Goal: Task Accomplishment & Management: Manage account settings

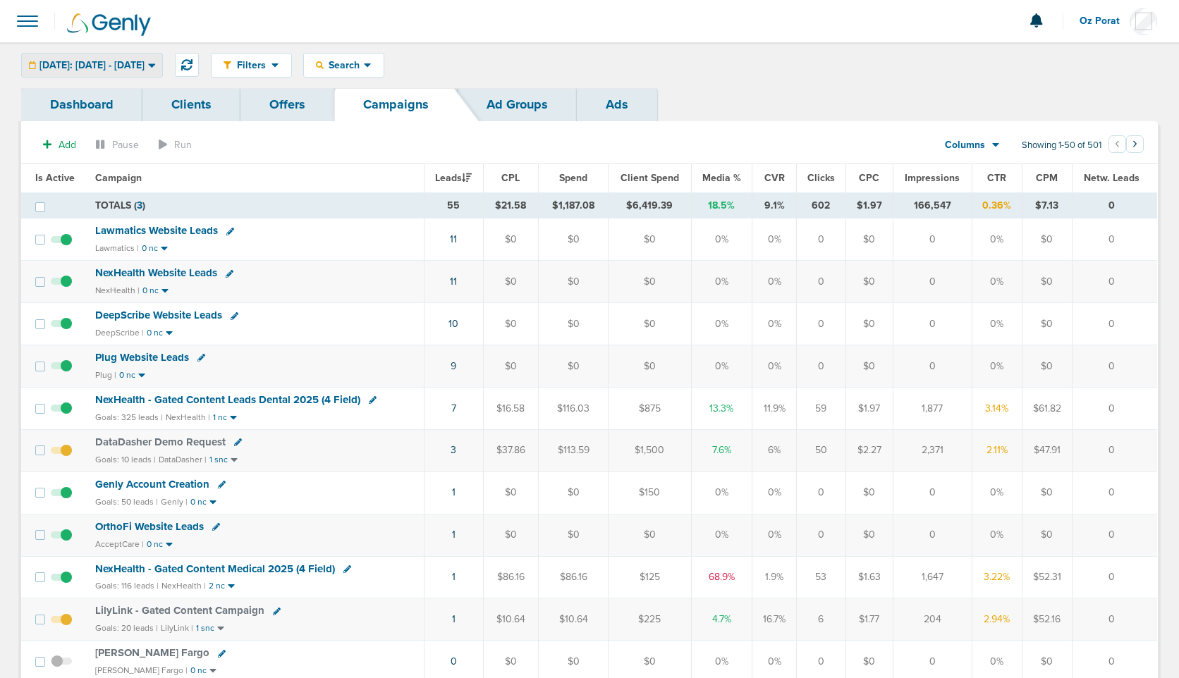
click at [130, 67] on div "[DATE]: [DATE] - [DATE] [DATE] [DATE] Last 7 Days Last 14 Days This Month Last …" at bounding box center [92, 65] width 142 height 25
click at [93, 65] on div "[DATE]: [DATE] - [DATE] [DATE] [DATE] Last 7 Days Last 14 Days This Month Last …" at bounding box center [92, 65] width 142 height 25
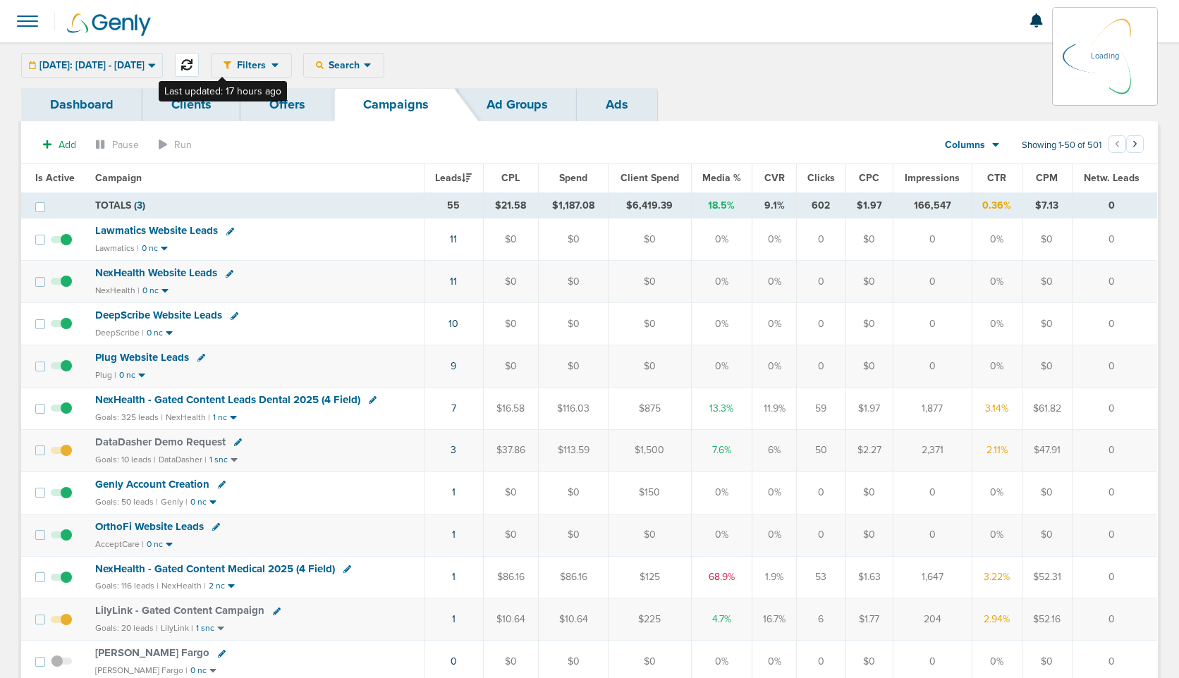
click at [199, 61] on button at bounding box center [187, 65] width 24 height 24
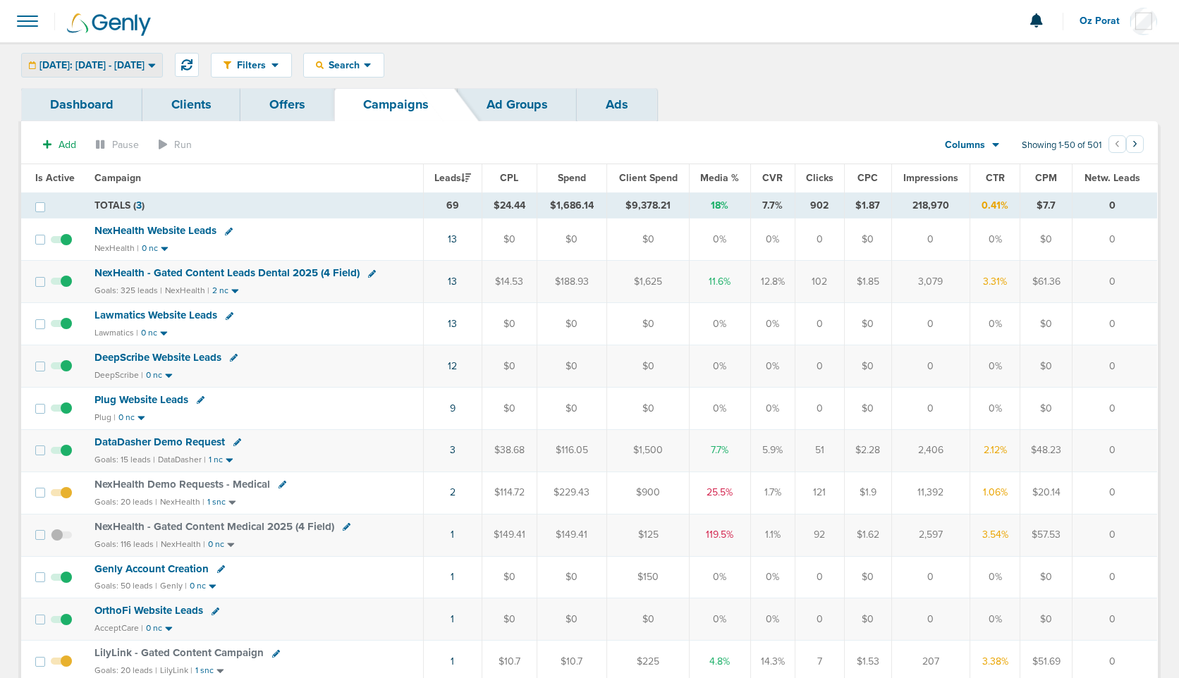
click at [111, 71] on span "[DATE]: [DATE] - [DATE]" at bounding box center [91, 66] width 105 height 10
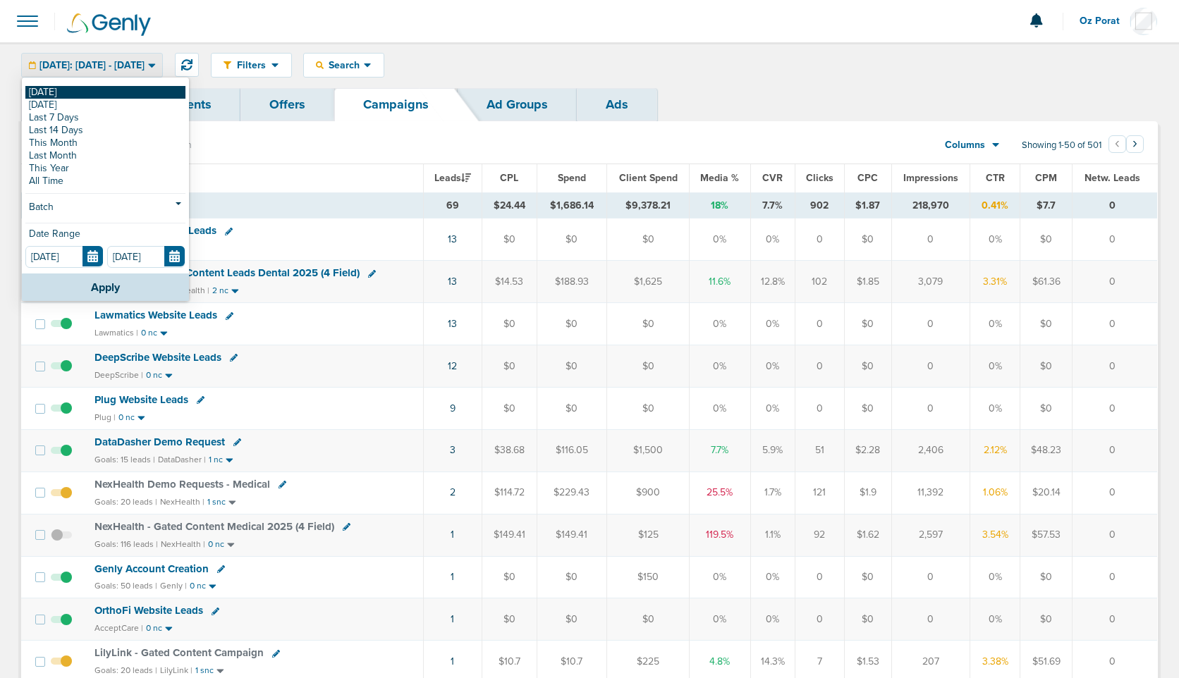
click at [87, 91] on div "[DATE] [DATE] Last 7 Days Last 14 Days This Month Last Month This Year All Time…" at bounding box center [105, 176] width 167 height 195
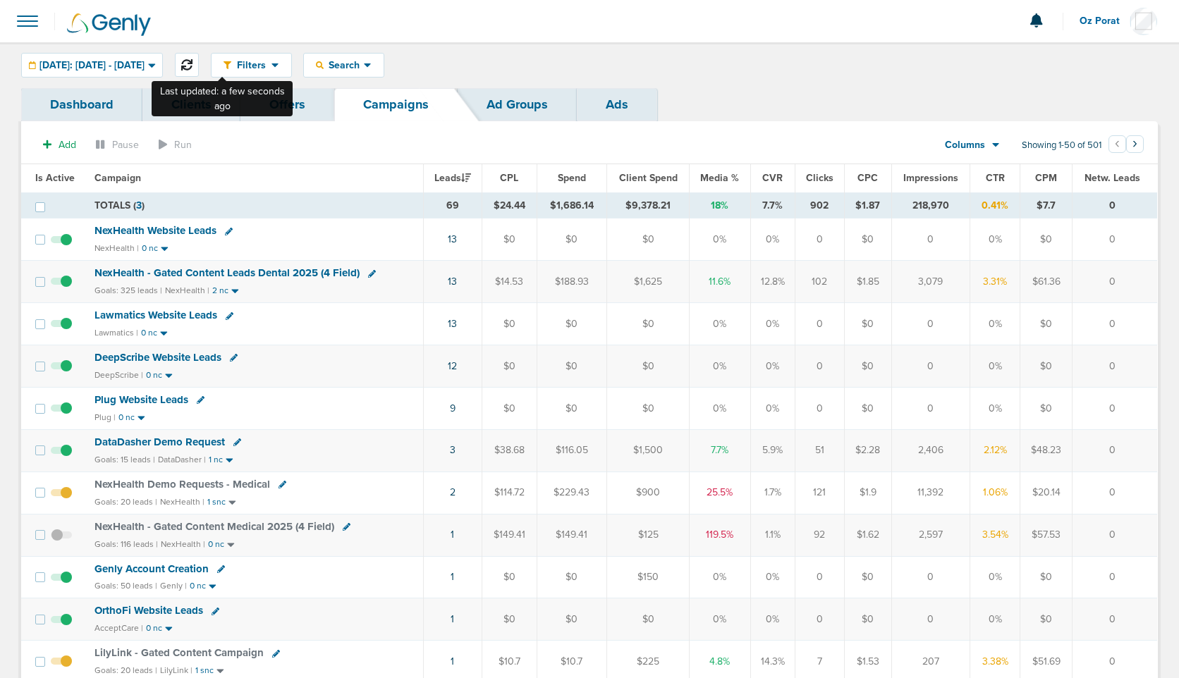
click at [199, 72] on button at bounding box center [187, 65] width 24 height 24
click at [117, 68] on span "[DATE]: [DATE] - [DATE]" at bounding box center [91, 66] width 105 height 10
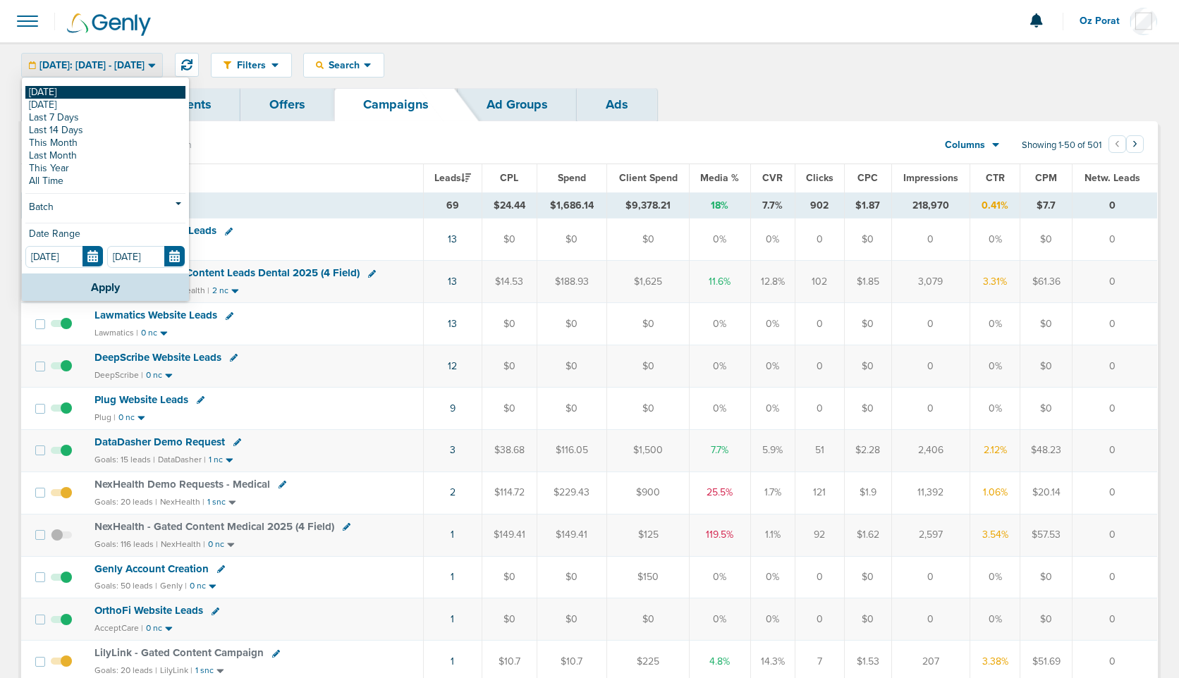
click at [74, 96] on link "[DATE]" at bounding box center [105, 92] width 160 height 13
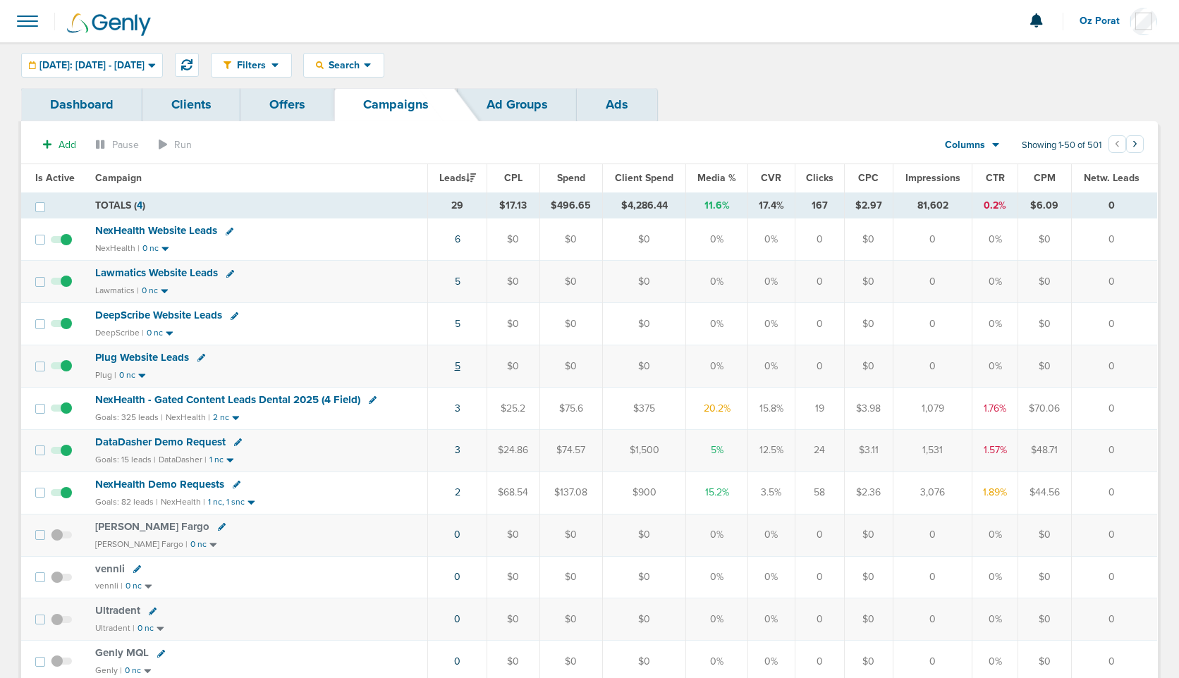
click at [457, 369] on link "5" at bounding box center [458, 366] width 6 height 12
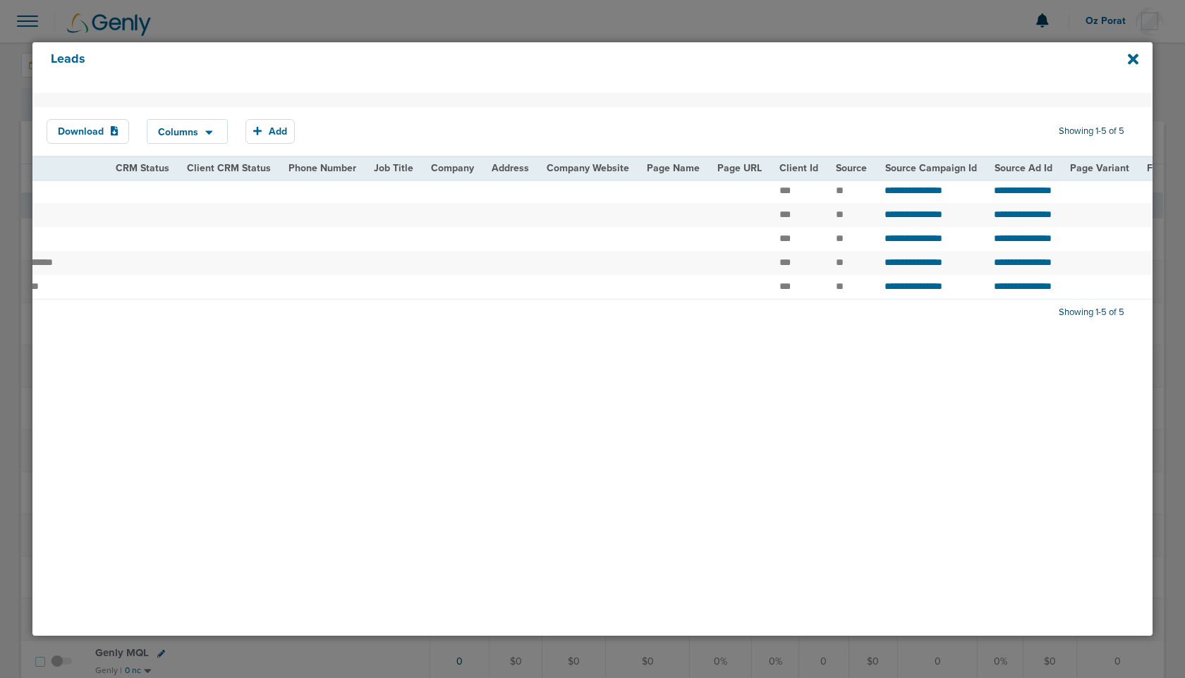
scroll to position [0, 317]
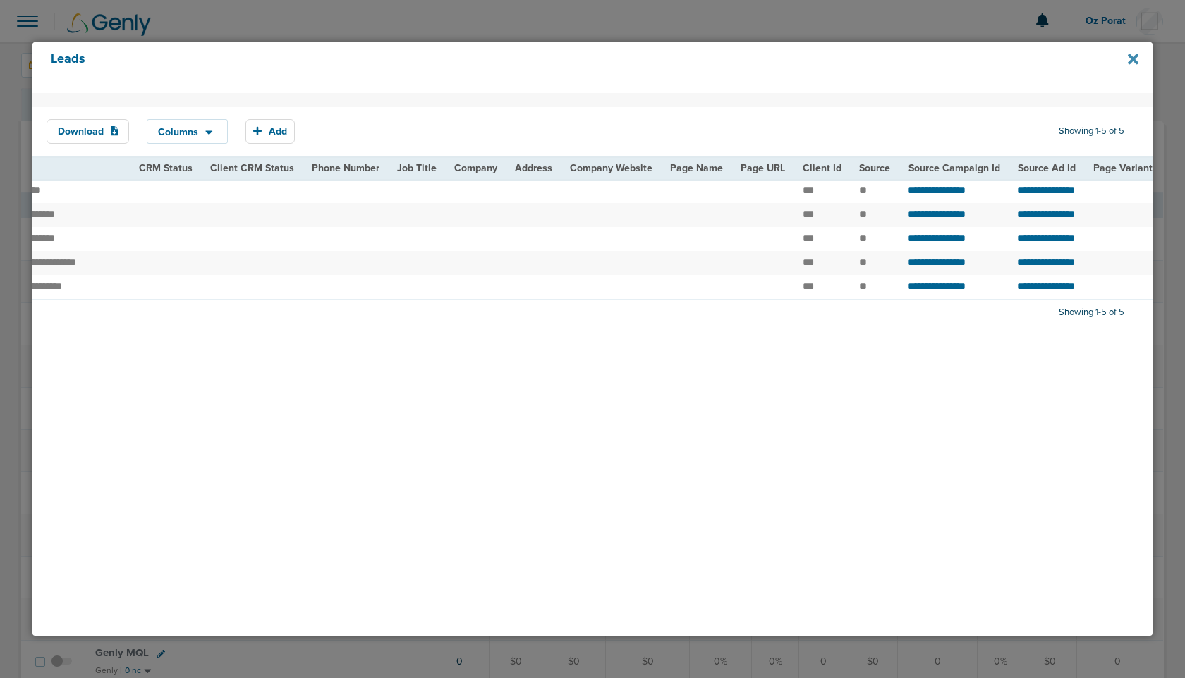
click at [1133, 59] on icon at bounding box center [1132, 59] width 11 height 11
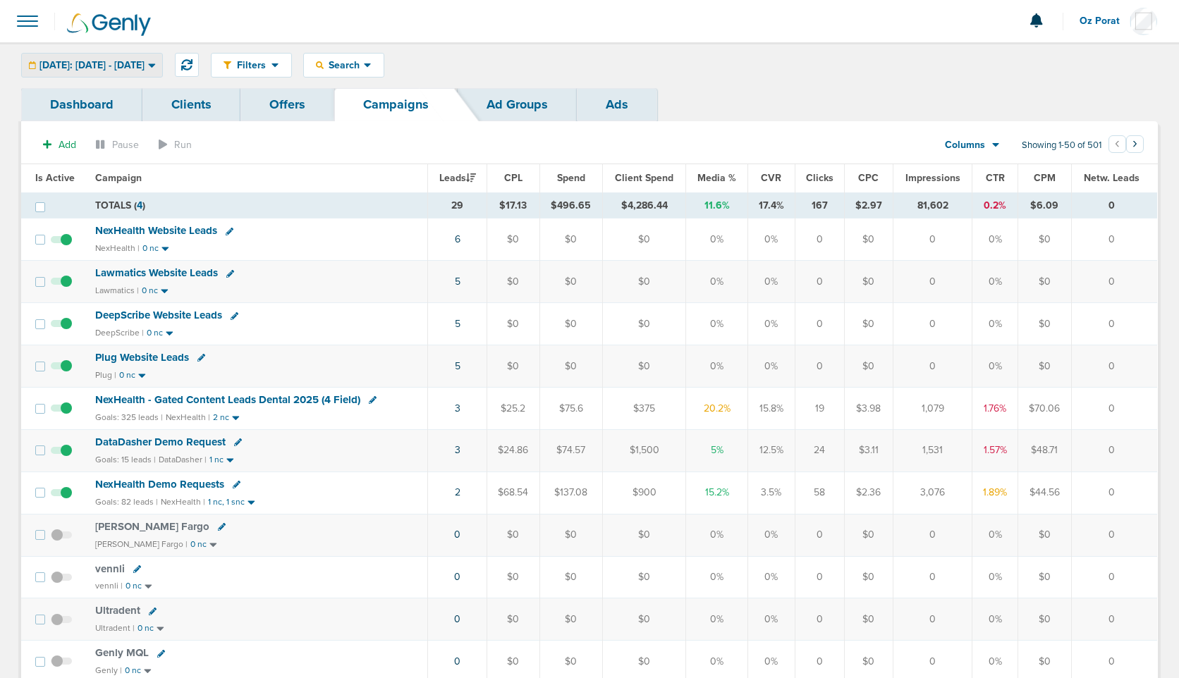
click at [142, 66] on span "[DATE]: [DATE] - [DATE]" at bounding box center [91, 66] width 105 height 10
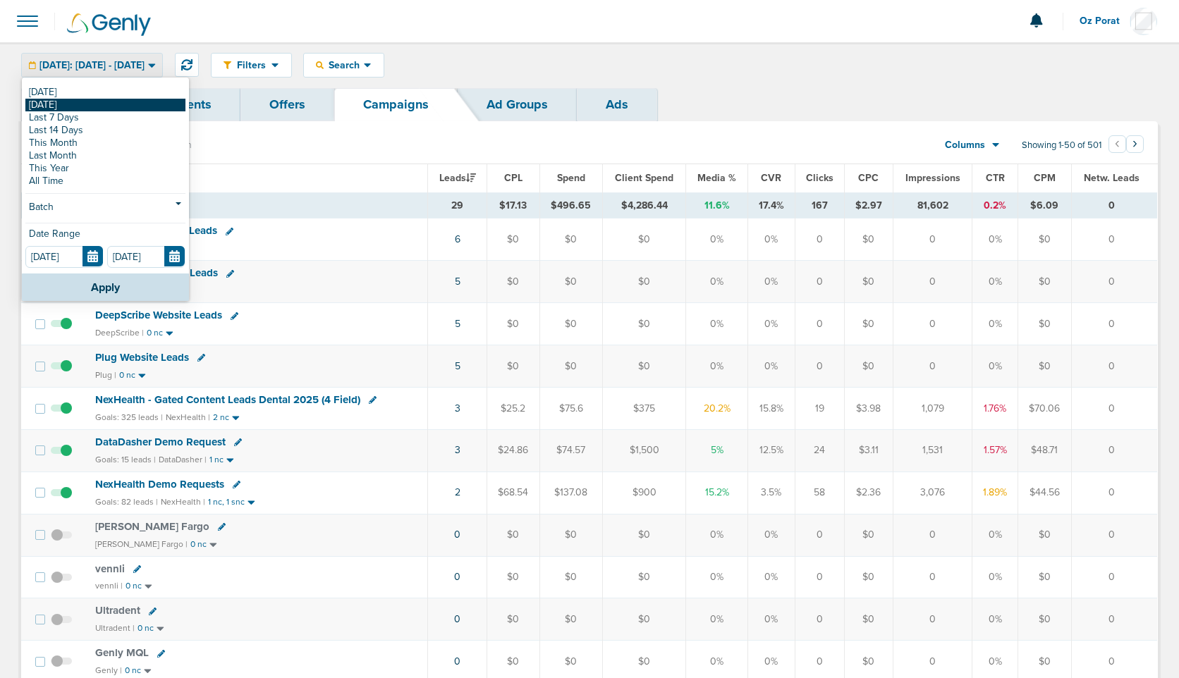
click at [113, 99] on link "[DATE]" at bounding box center [105, 105] width 160 height 13
type input "[DATE]"
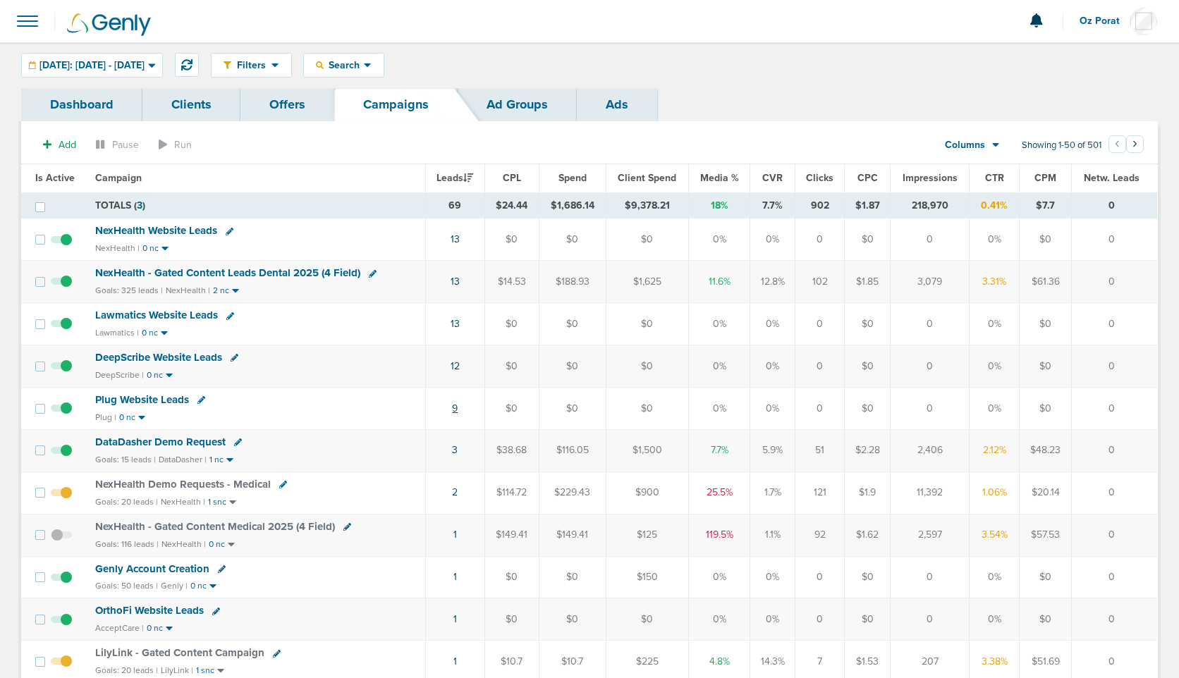
click at [458, 408] on link "9" at bounding box center [455, 409] width 6 height 12
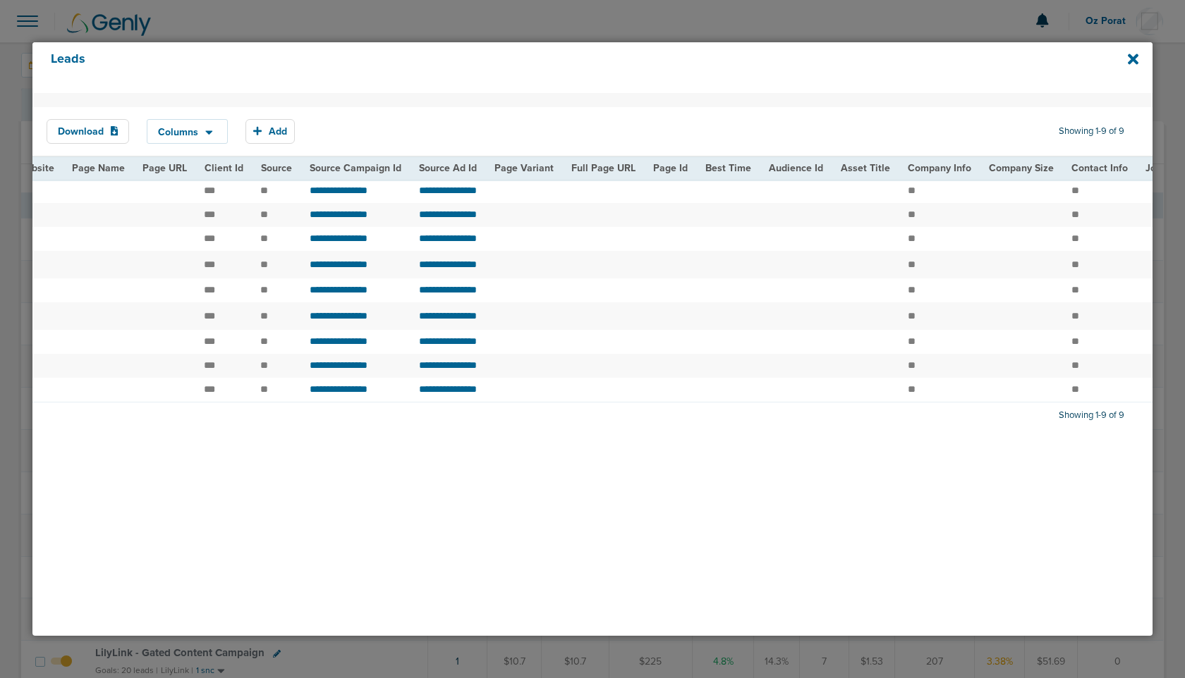
scroll to position [0, 1672]
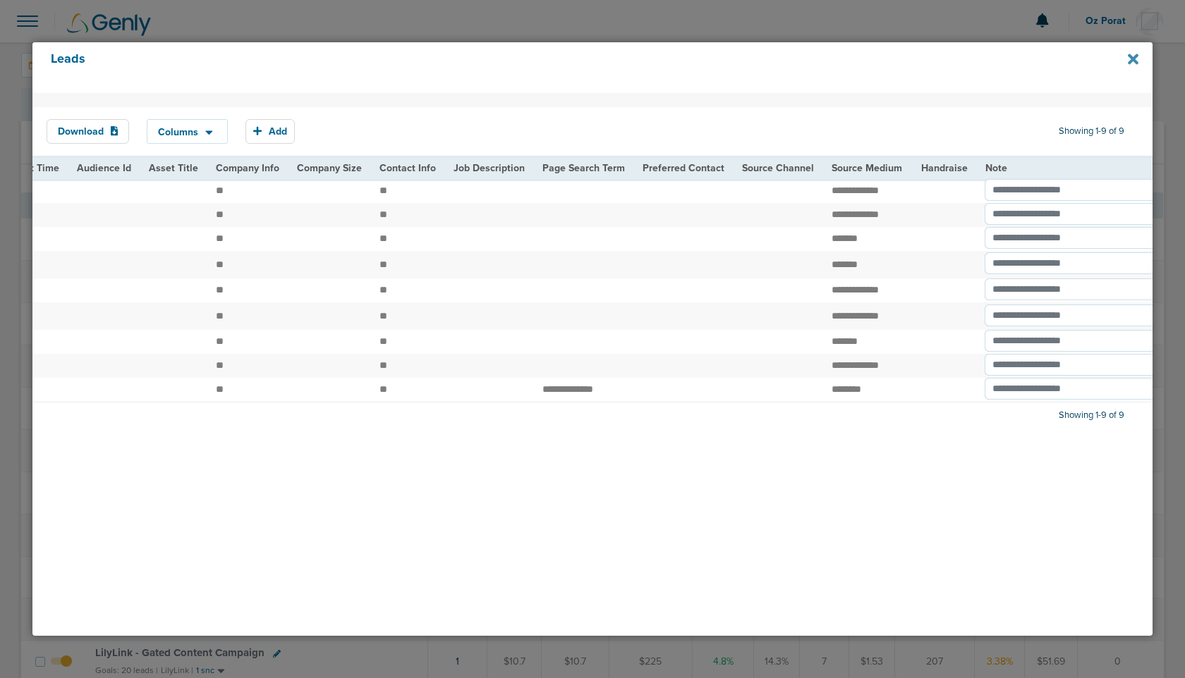
click at [1129, 61] on icon at bounding box center [1132, 59] width 11 height 11
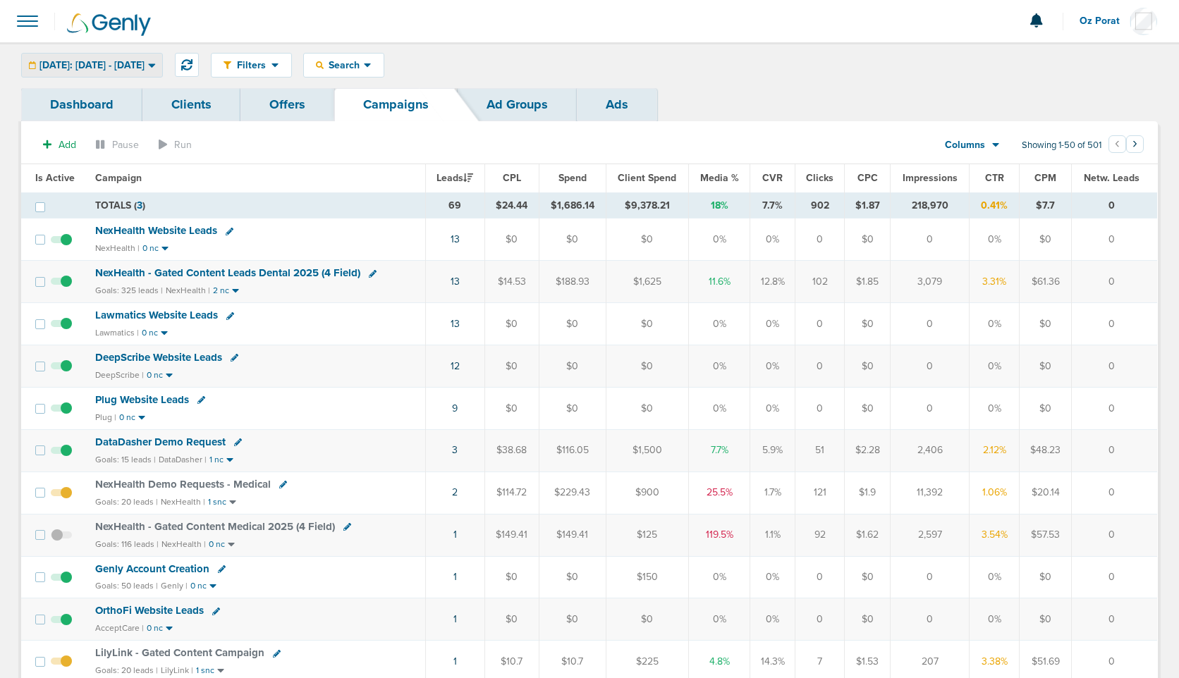
click at [145, 64] on span "[DATE]: [DATE] - [DATE]" at bounding box center [91, 66] width 105 height 10
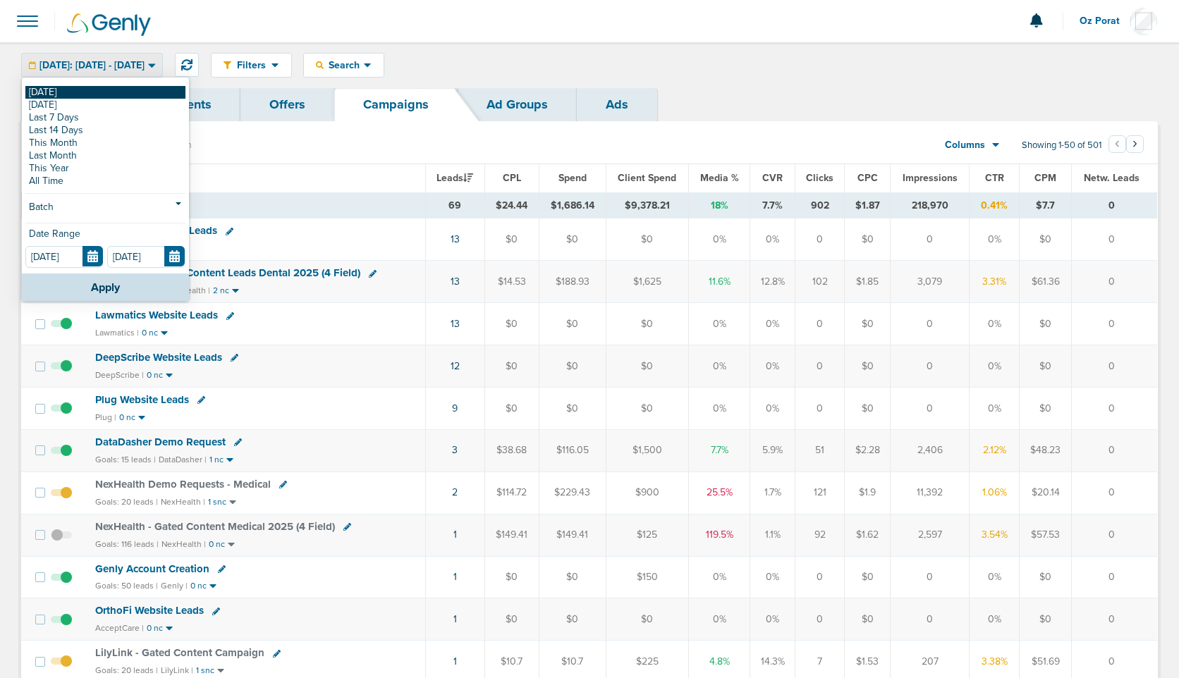
click at [111, 94] on link "[DATE]" at bounding box center [105, 92] width 160 height 13
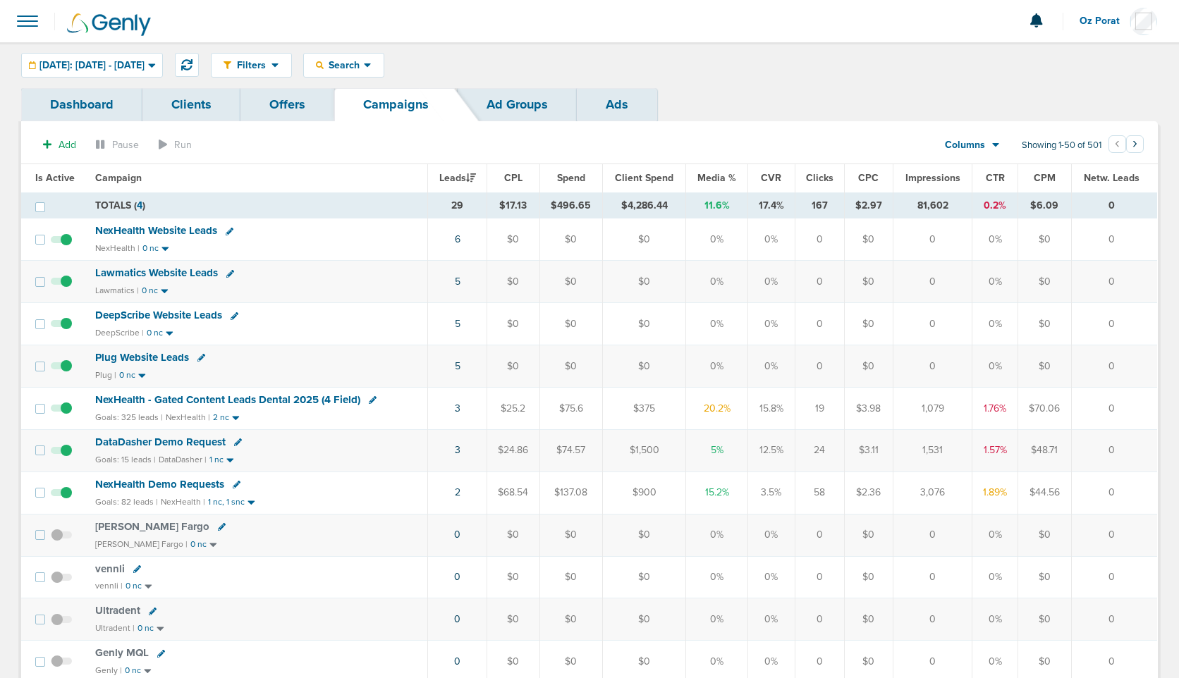
click at [187, 270] on span "Lawmatics Website Leads" at bounding box center [156, 273] width 123 height 13
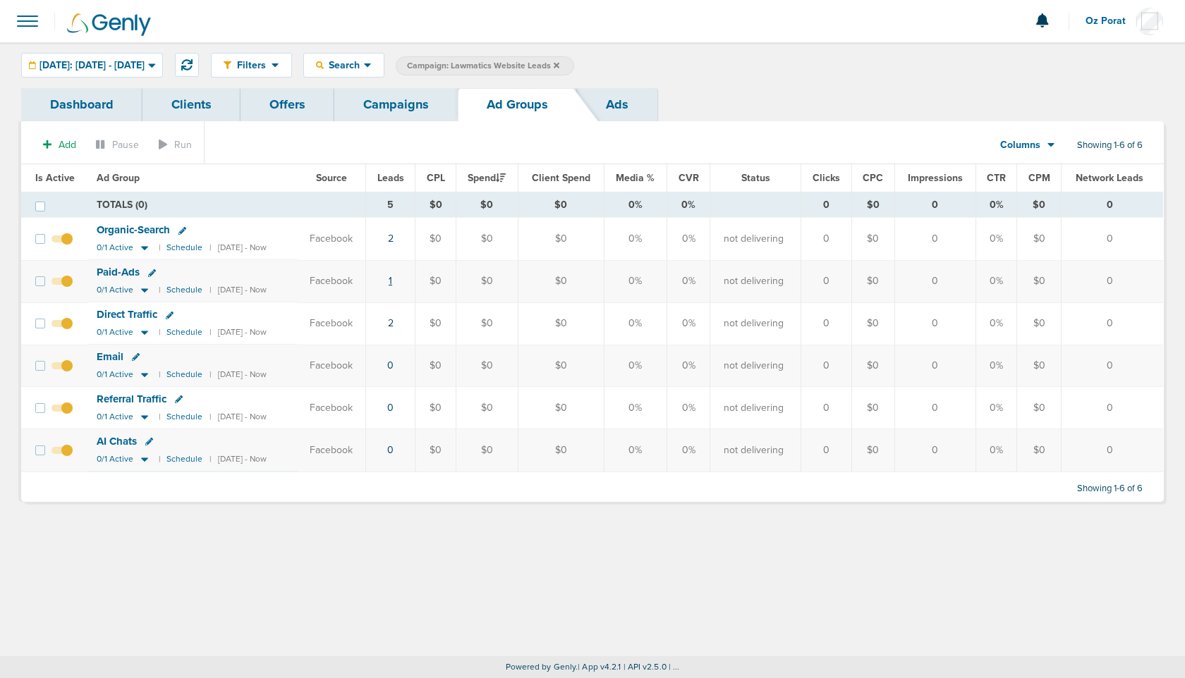
click at [392, 277] on link "1" at bounding box center [390, 281] width 4 height 12
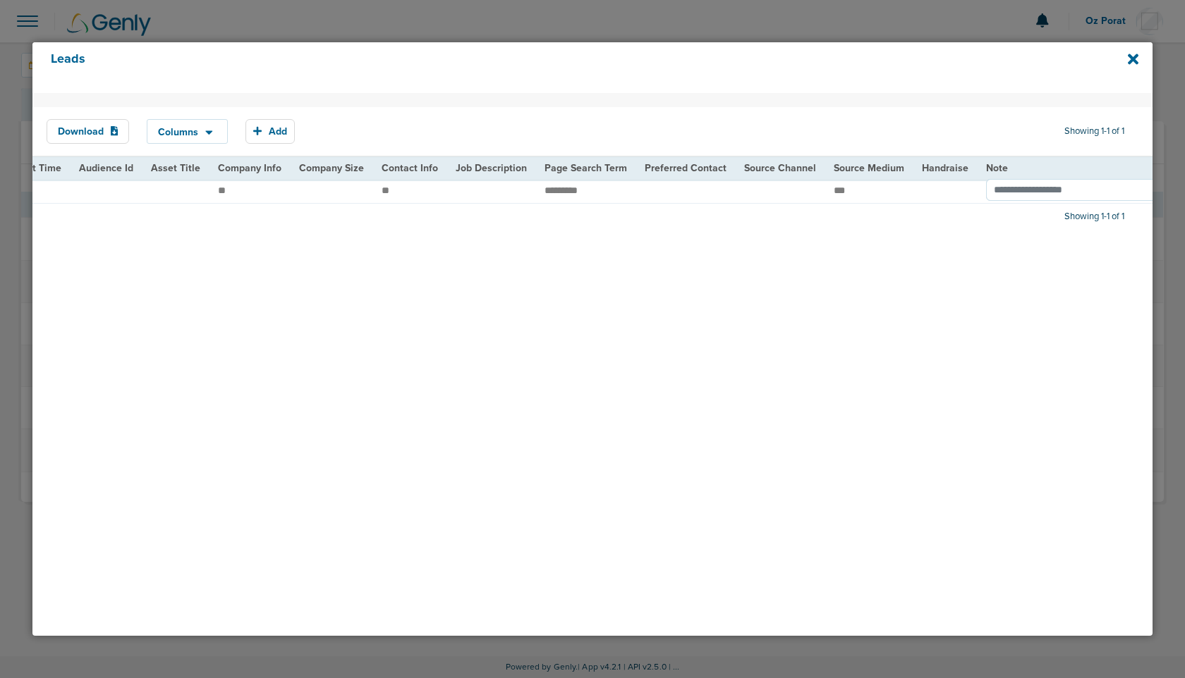
scroll to position [0, 1544]
click at [1135, 60] on icon at bounding box center [1132, 59] width 11 height 11
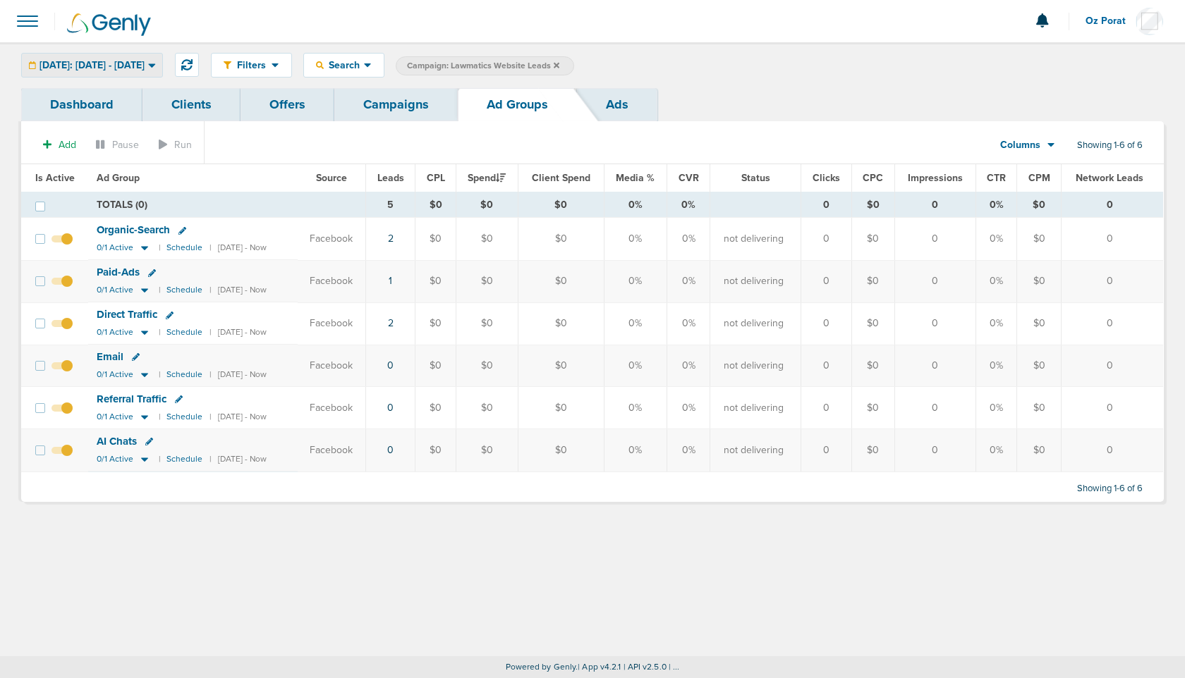
click at [96, 64] on span "[DATE]: [DATE] - [DATE]" at bounding box center [91, 66] width 105 height 10
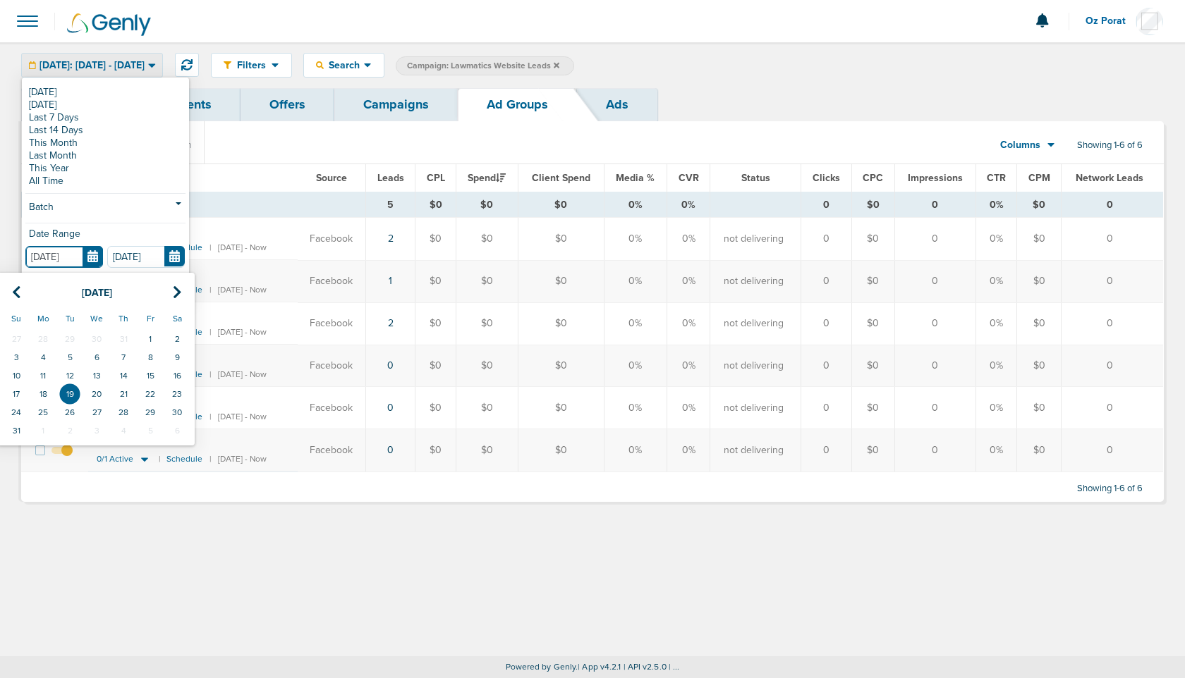
click at [93, 256] on input "[DATE]" at bounding box center [64, 257] width 78 height 22
click at [38, 393] on td "18" at bounding box center [43, 394] width 27 height 18
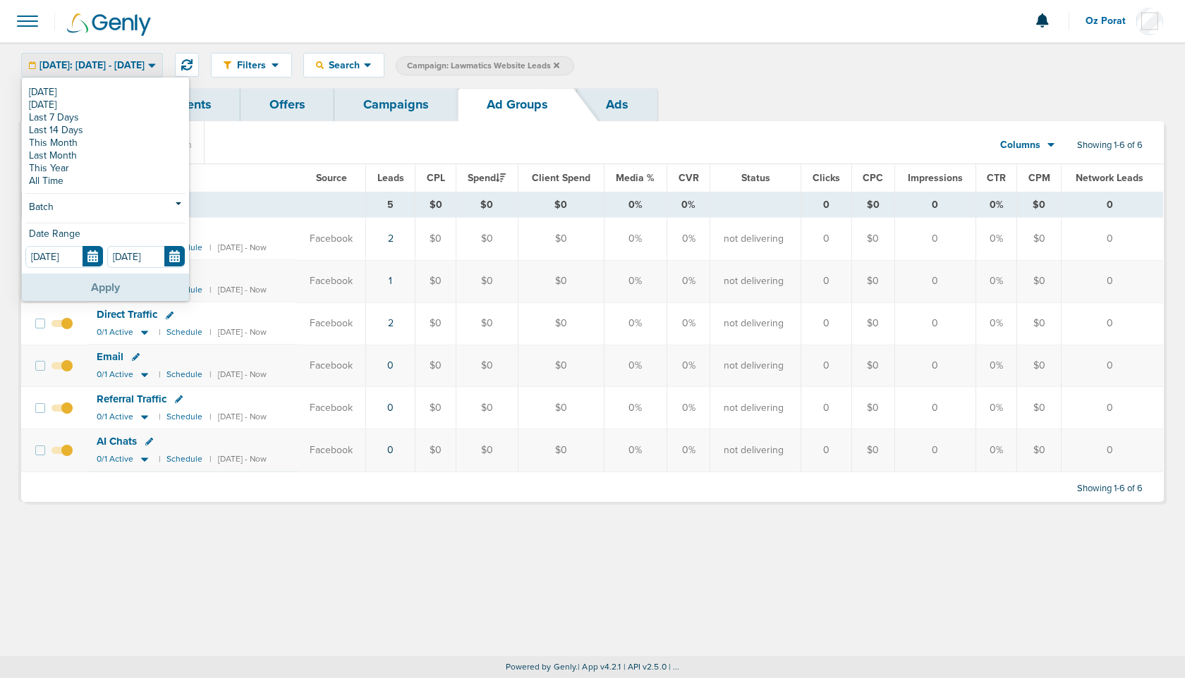
click at [84, 285] on button "Apply" at bounding box center [105, 287] width 167 height 27
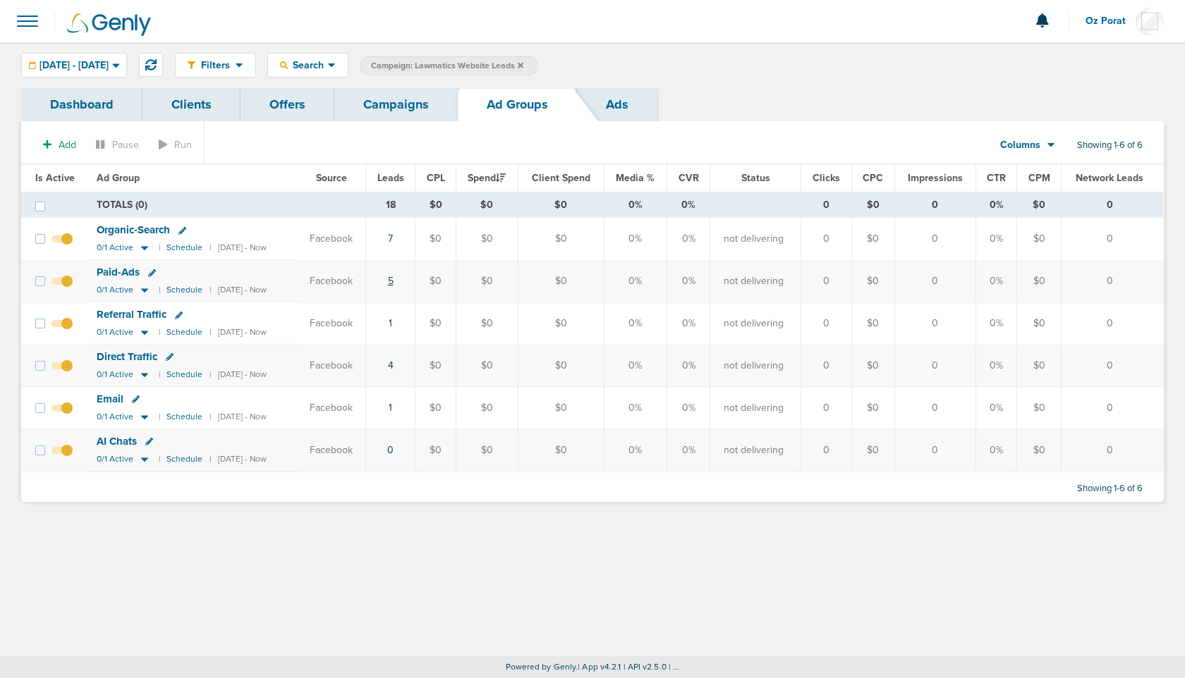
click at [393, 281] on link "5" at bounding box center [391, 281] width 6 height 12
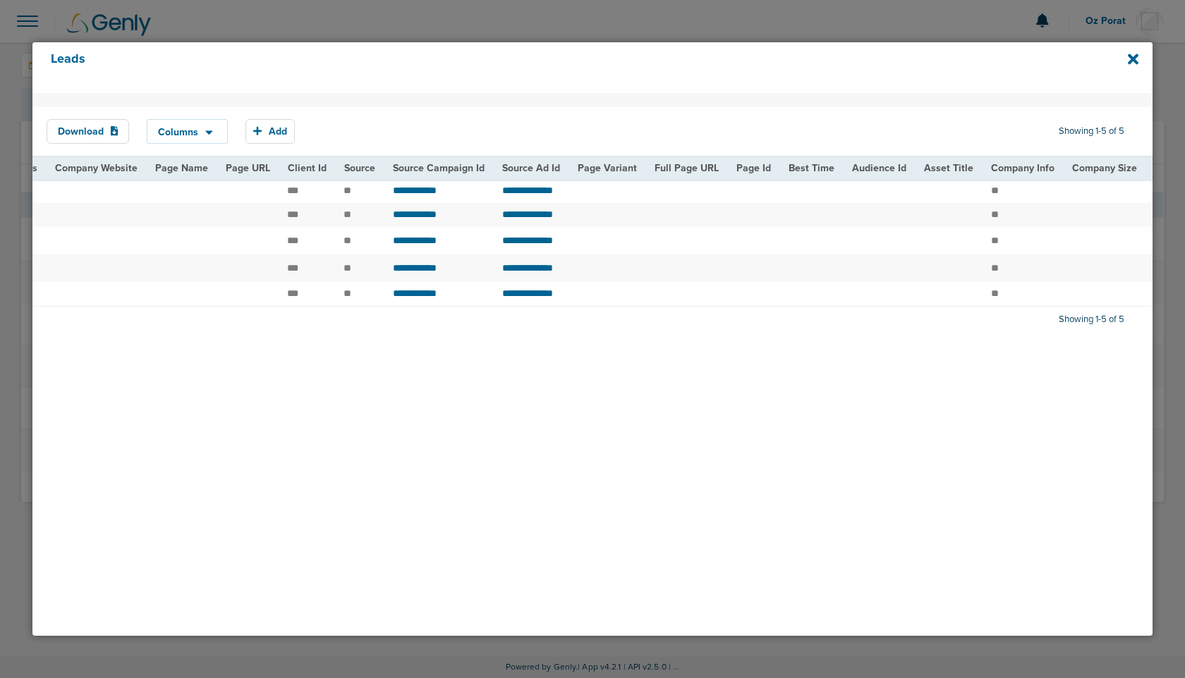
scroll to position [0, 1603]
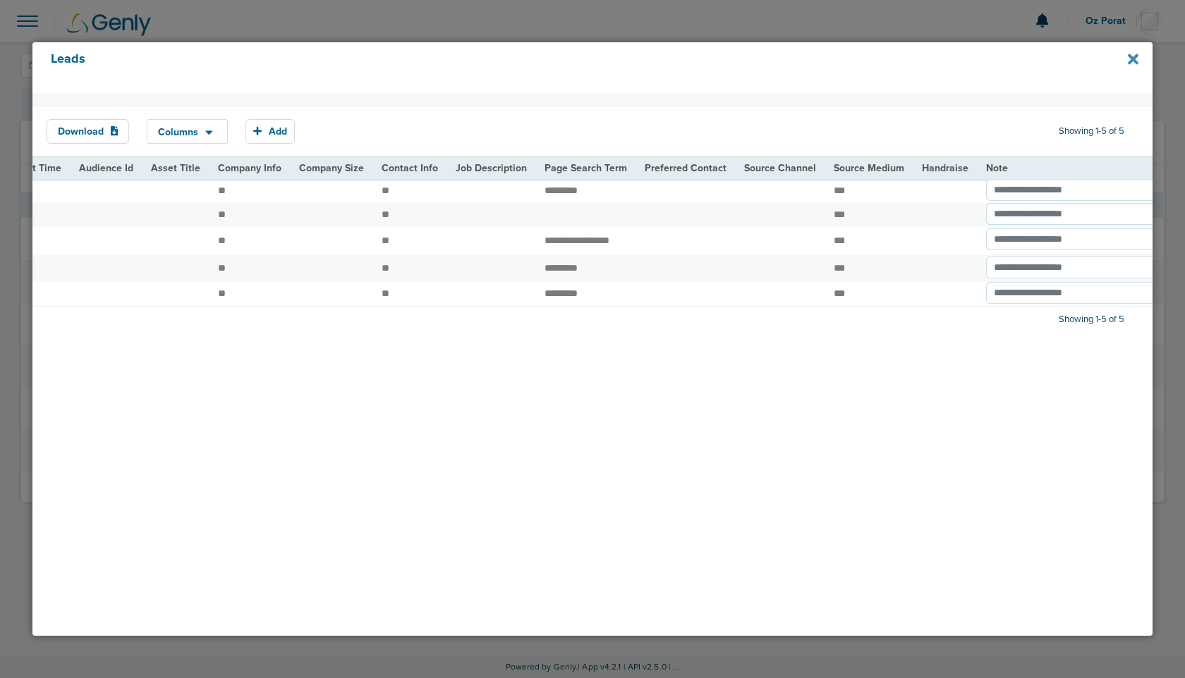
click at [1133, 59] on icon at bounding box center [1132, 59] width 11 height 11
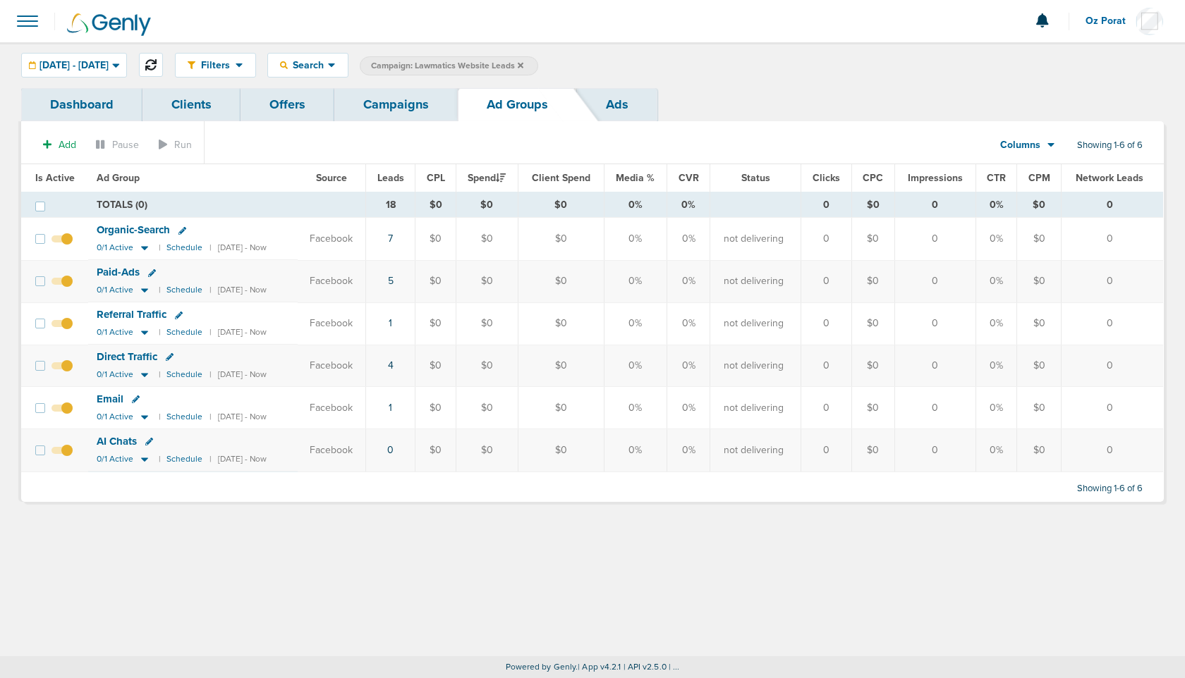
click at [157, 66] on icon at bounding box center [150, 64] width 11 height 11
click at [109, 62] on span "[DATE] - [DATE]" at bounding box center [73, 66] width 69 height 10
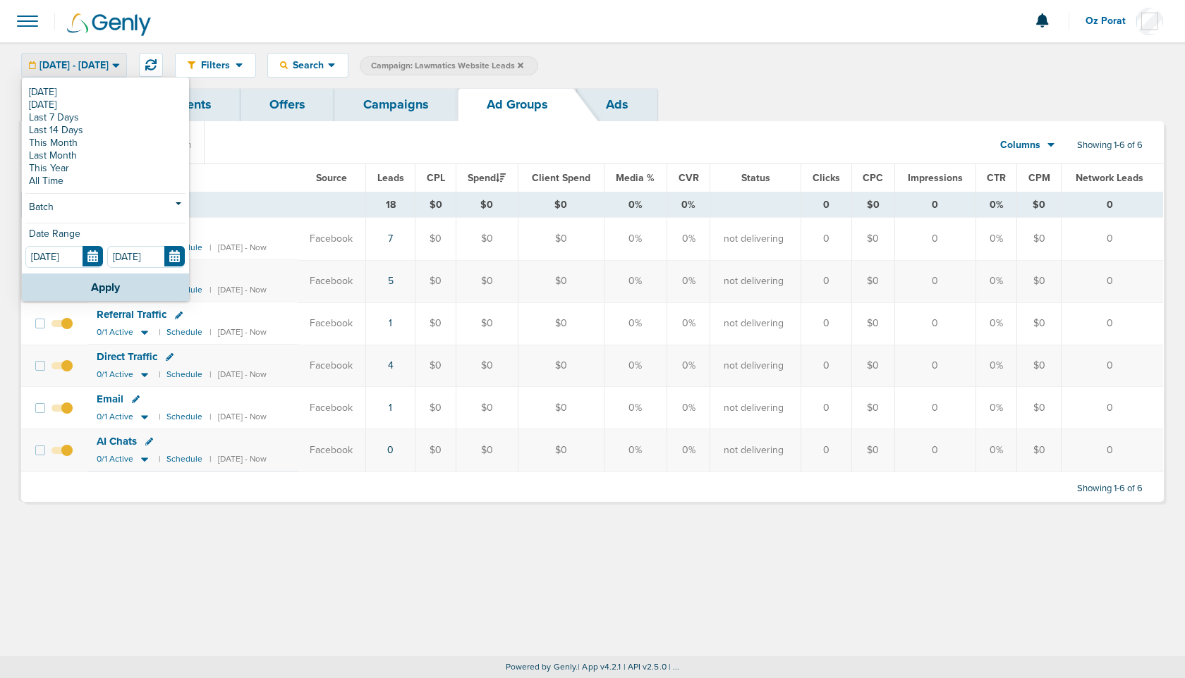
click at [78, 83] on div "[DATE] [DATE] Last 7 Days Last 14 Days This Month Last Month This Year All Time…" at bounding box center [105, 176] width 167 height 195
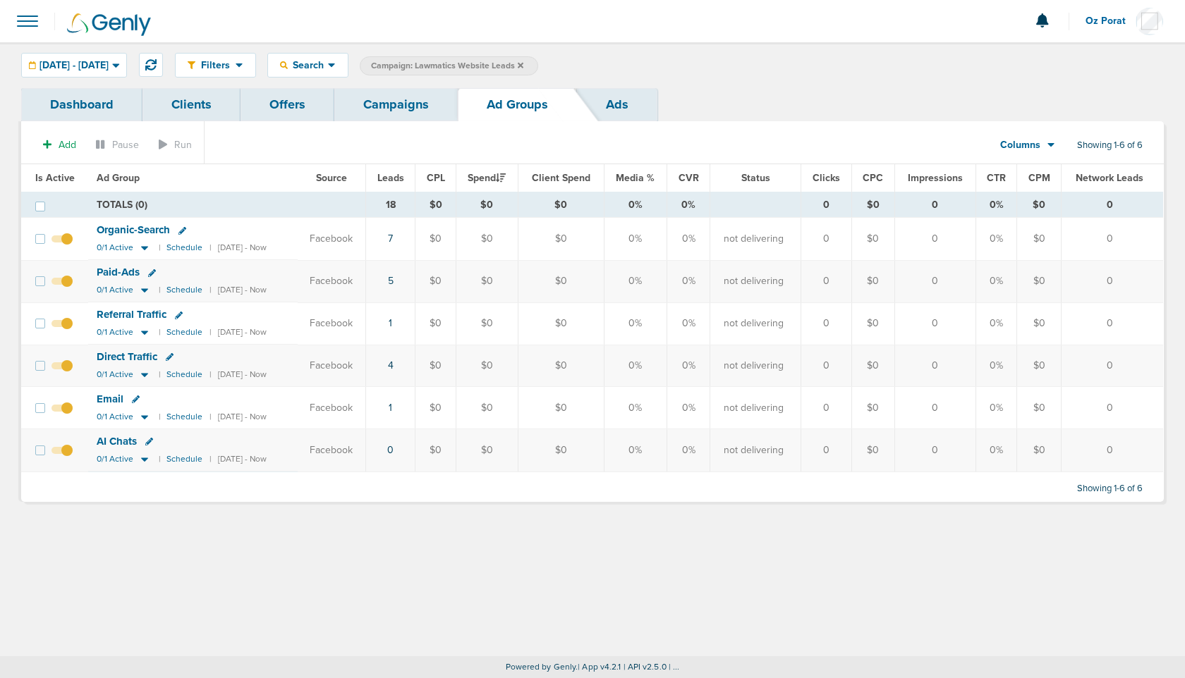
click at [78, 83] on div "Filters Active Only Settings Status Active Inactive Objectives MQL SQL Traffic …" at bounding box center [592, 65] width 1185 height 46
click at [78, 74] on div "[DATE] - [DATE]" at bounding box center [74, 65] width 104 height 23
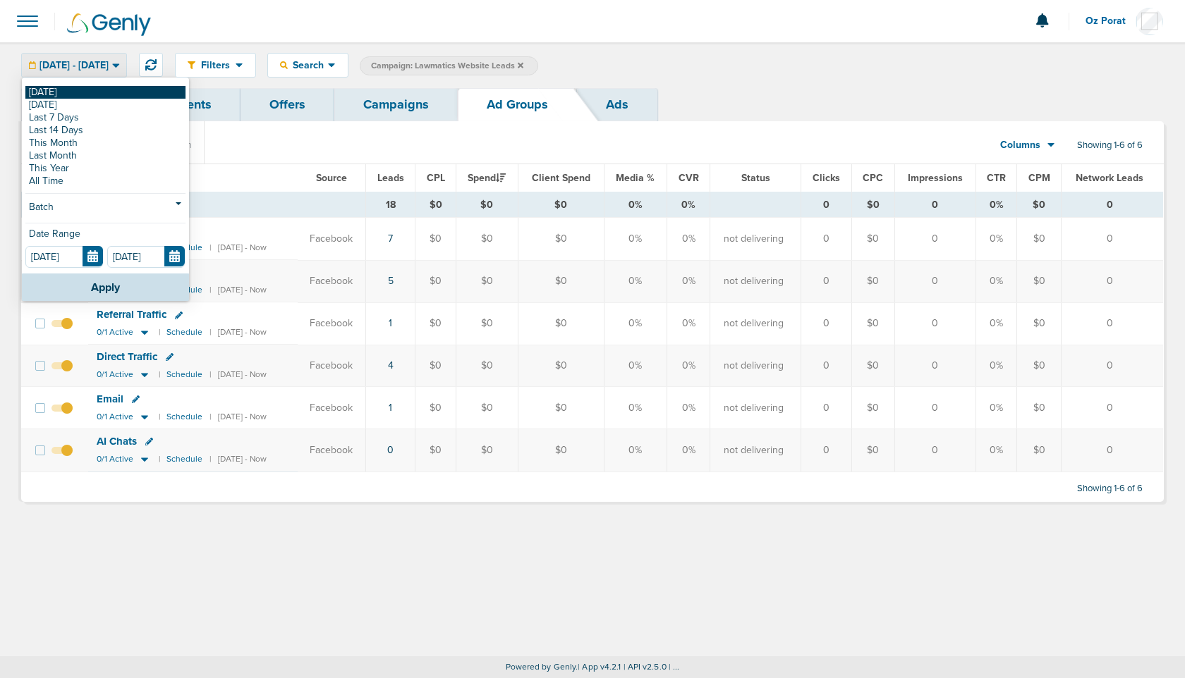
click at [63, 92] on link "[DATE]" at bounding box center [105, 92] width 160 height 13
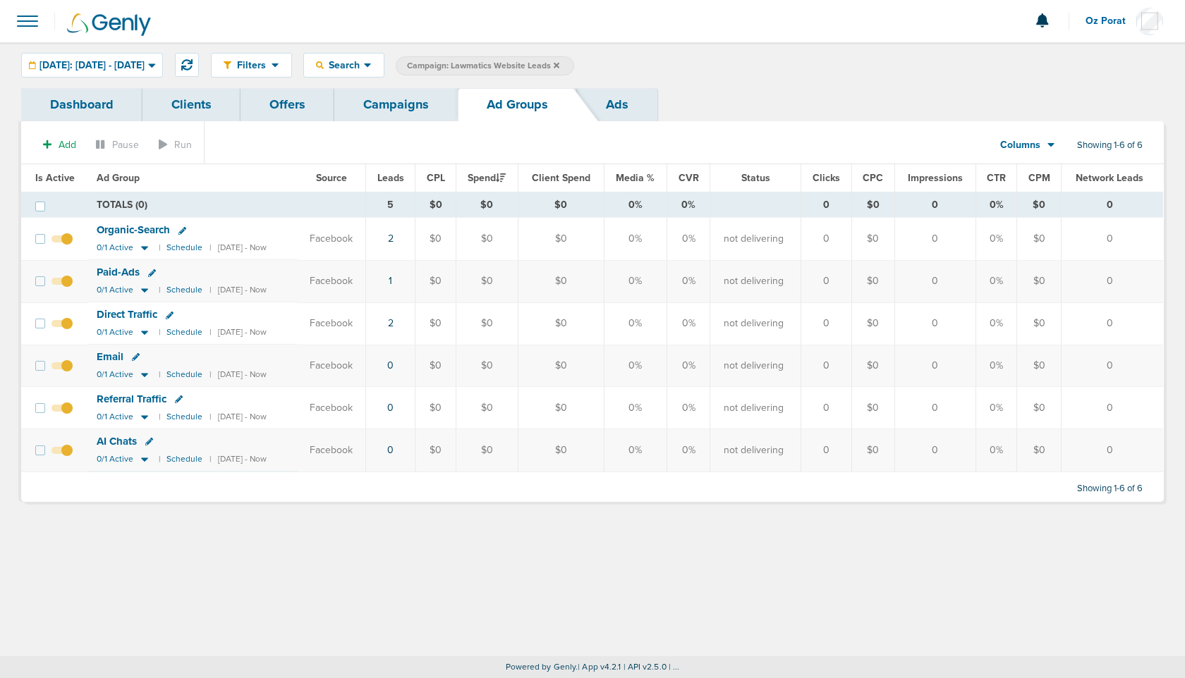
click at [378, 106] on link "Campaigns" at bounding box center [395, 104] width 123 height 33
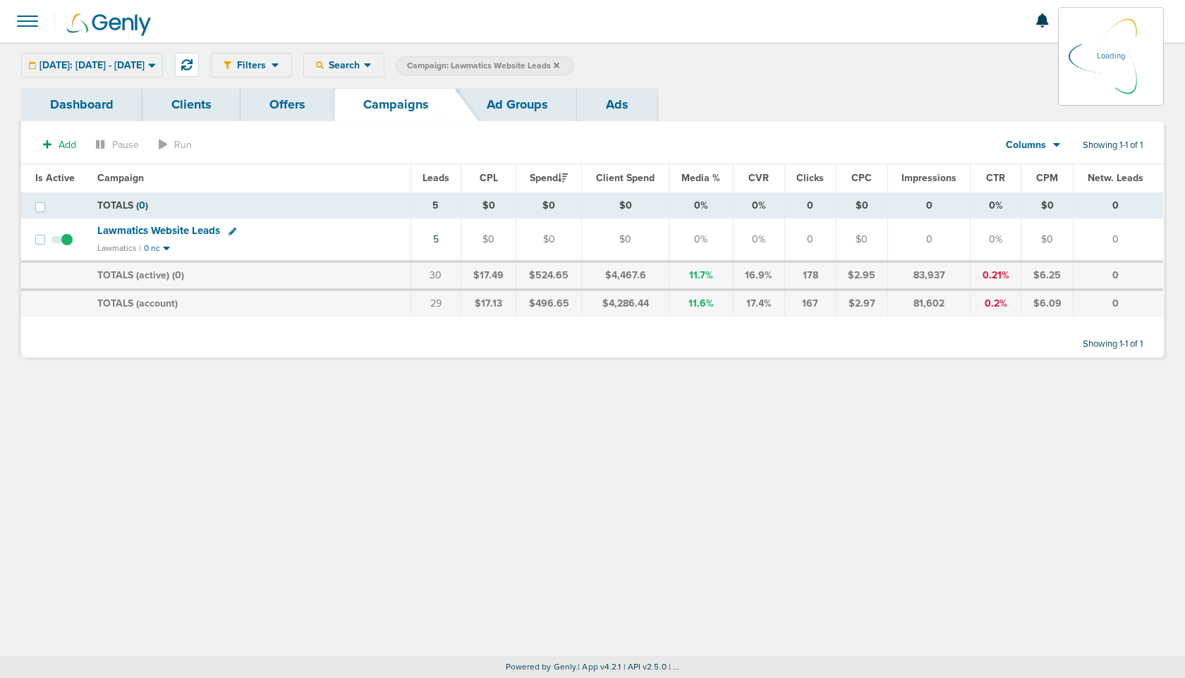
click at [559, 63] on icon at bounding box center [556, 65] width 6 height 6
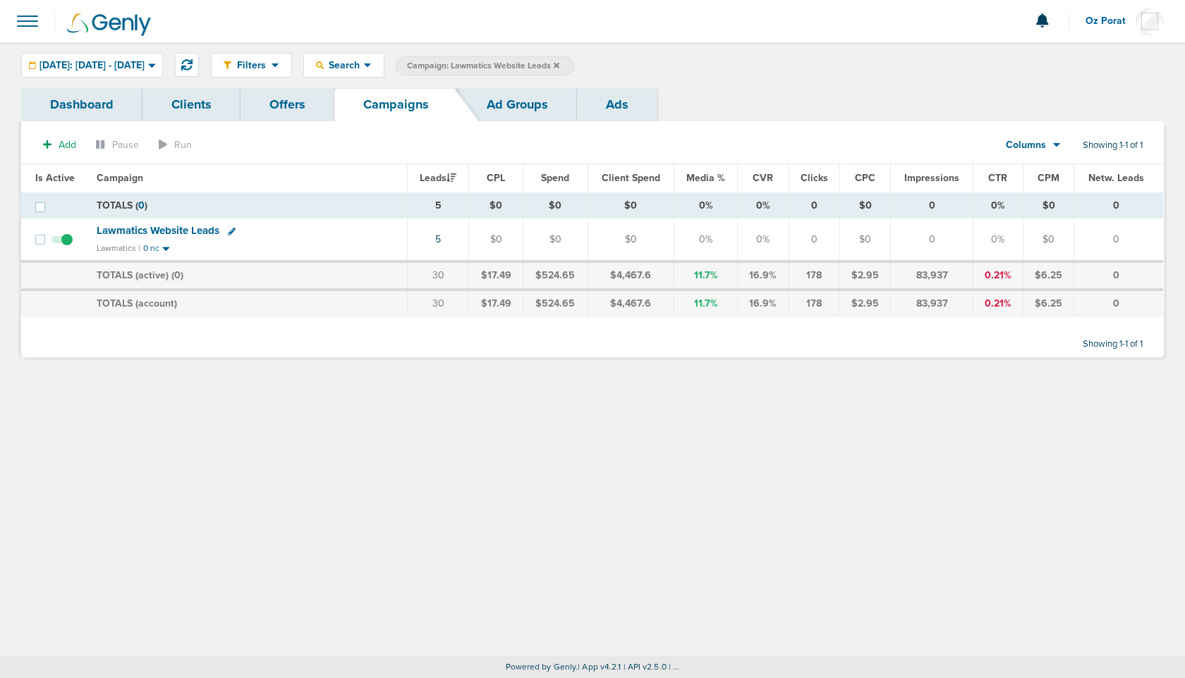
click at [559, 63] on icon at bounding box center [556, 65] width 6 height 6
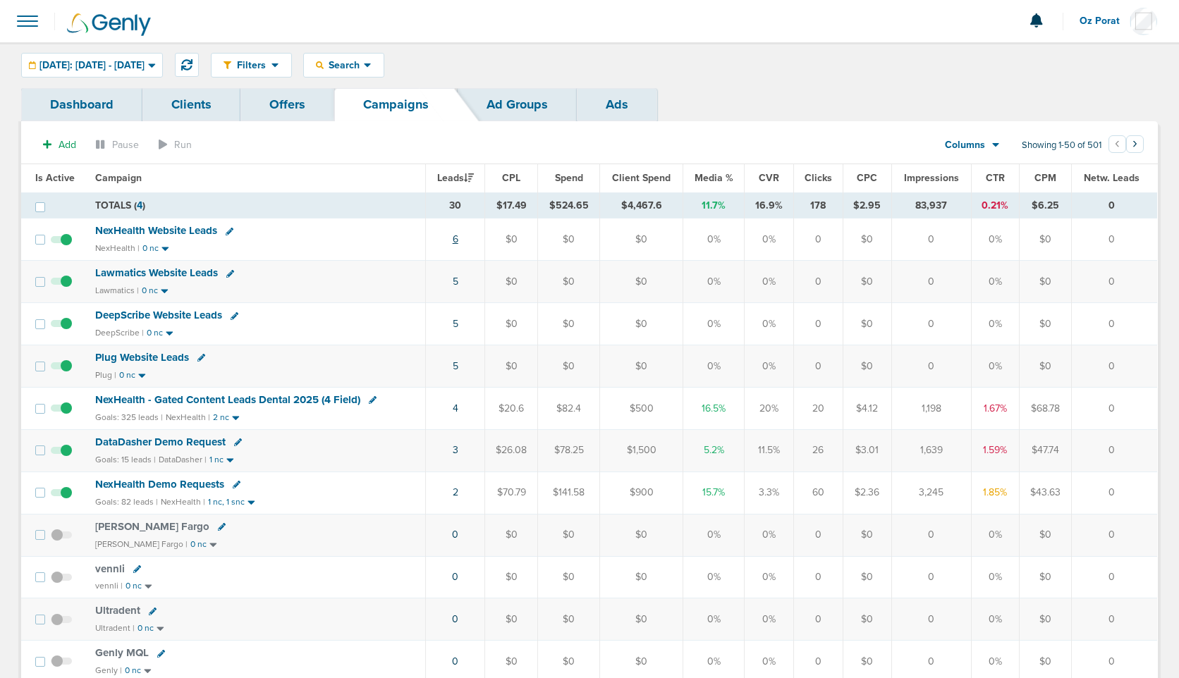
click at [457, 236] on link "6" at bounding box center [456, 239] width 6 height 12
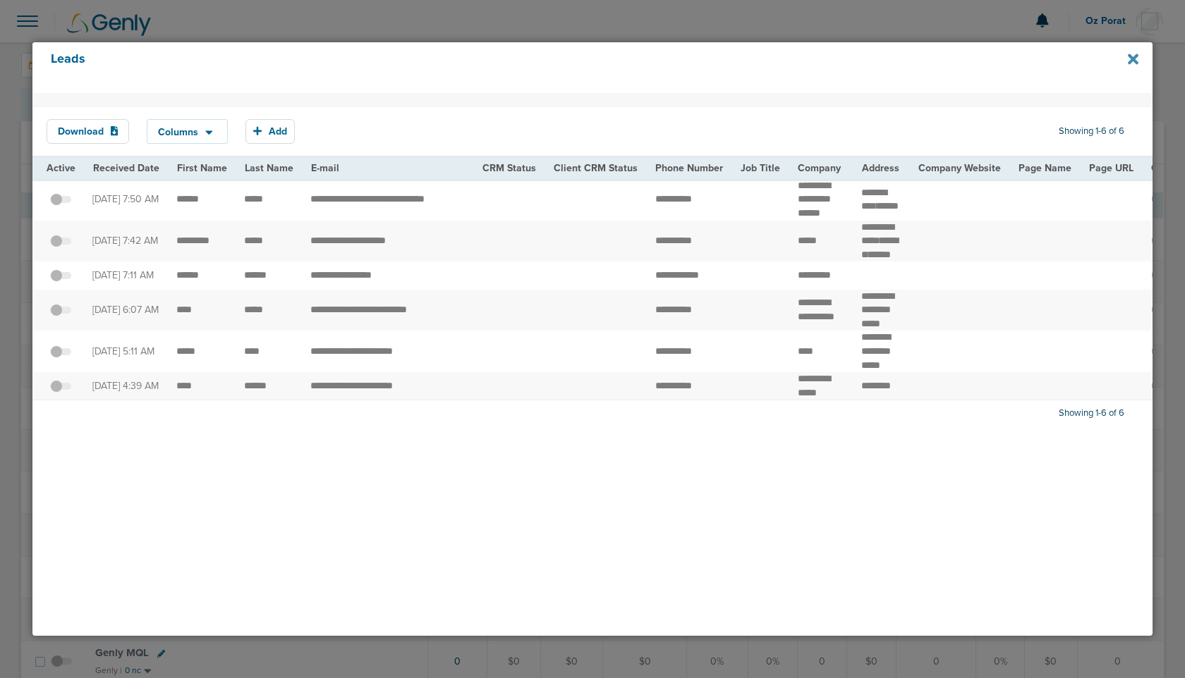
click at [1132, 57] on icon at bounding box center [1132, 59] width 11 height 11
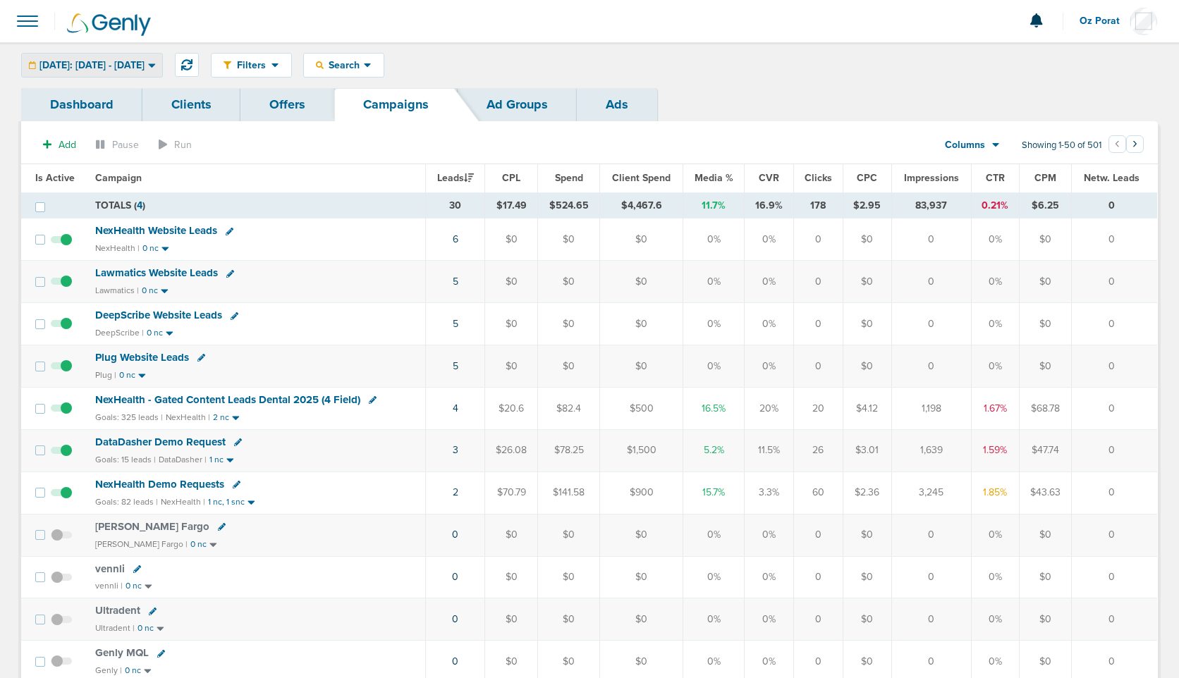
click at [122, 61] on span "[DATE]: [DATE] - [DATE]" at bounding box center [91, 66] width 105 height 10
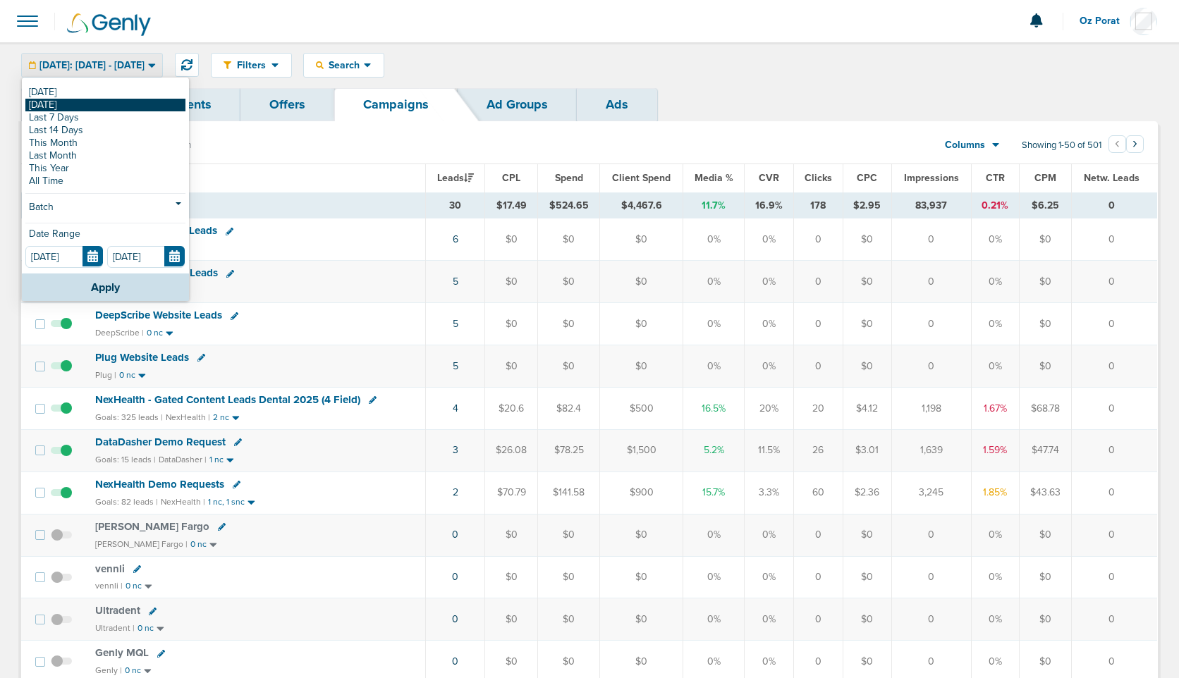
click at [83, 107] on link "[DATE]" at bounding box center [105, 105] width 160 height 13
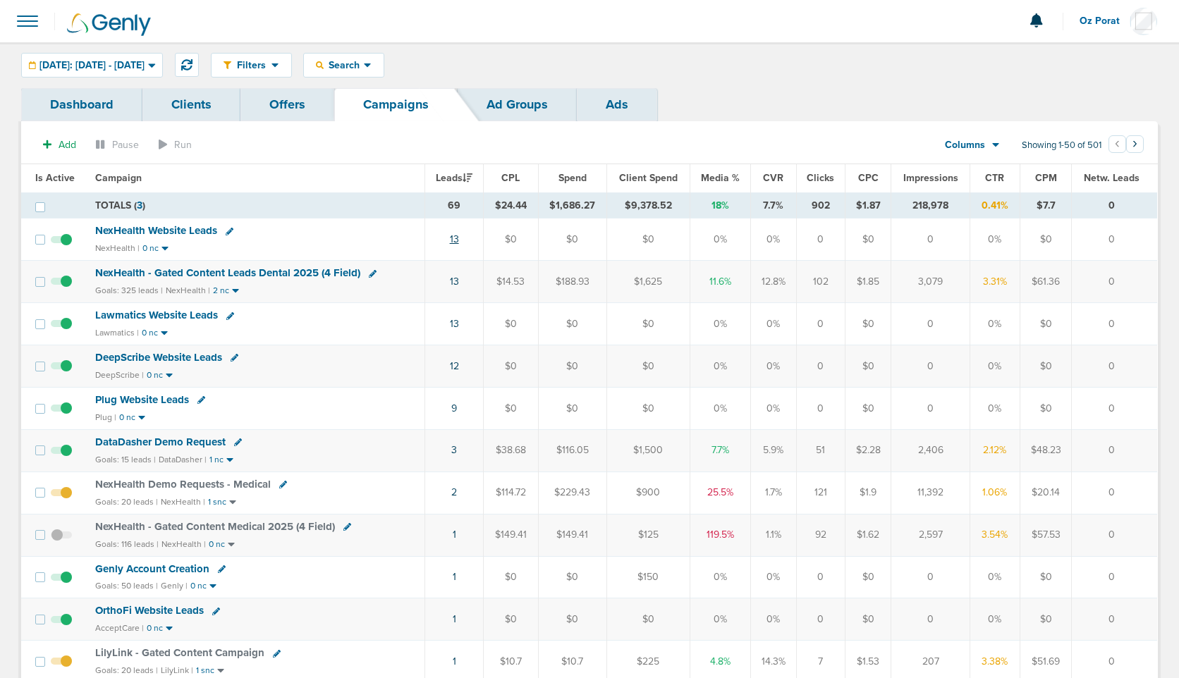
click at [455, 238] on link "13" at bounding box center [454, 239] width 9 height 12
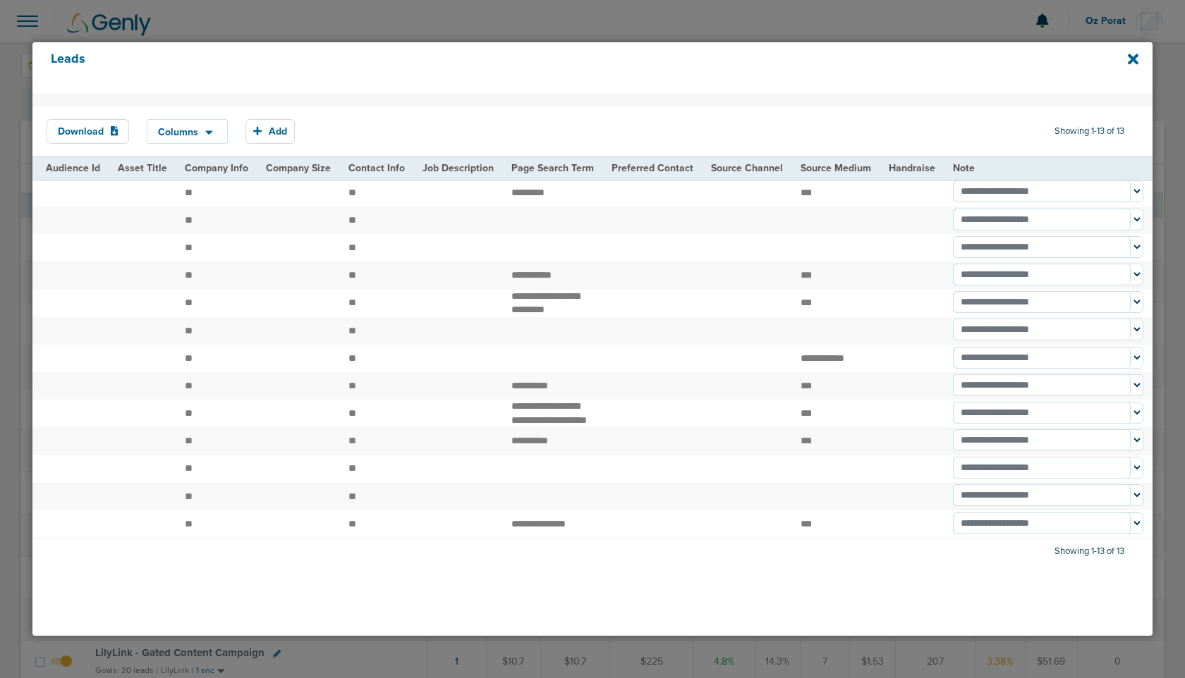
scroll to position [59, 0]
click at [1137, 56] on icon at bounding box center [1132, 59] width 11 height 11
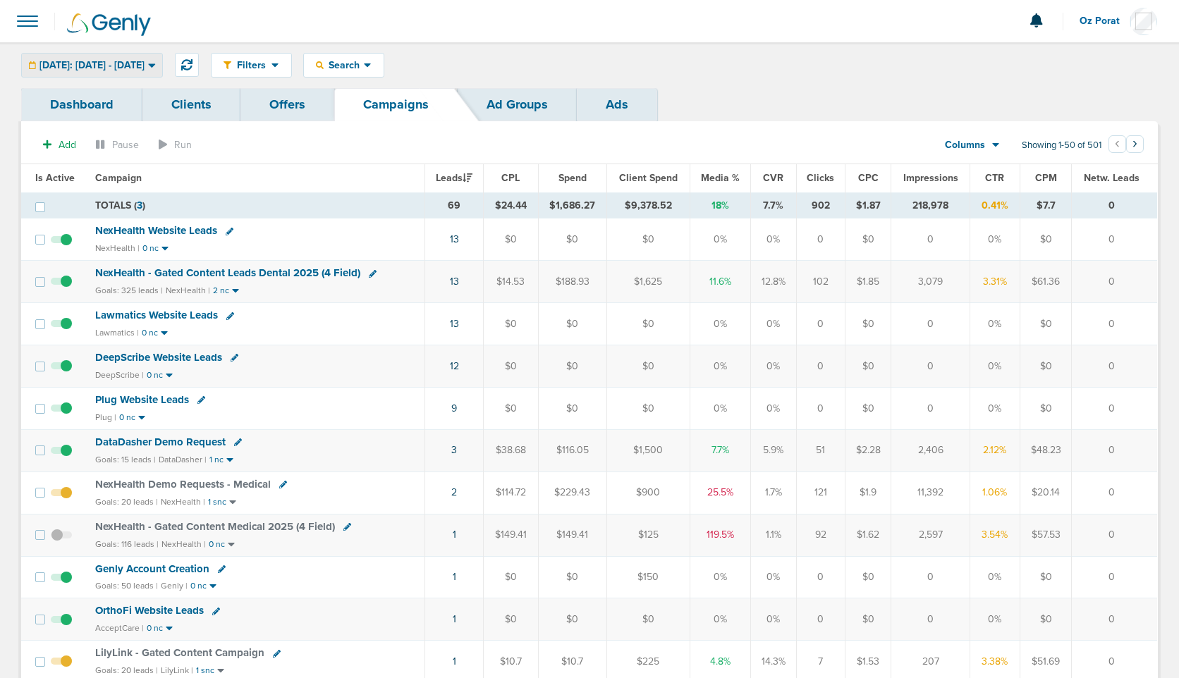
click at [145, 69] on span "[DATE]: [DATE] - [DATE]" at bounding box center [91, 66] width 105 height 10
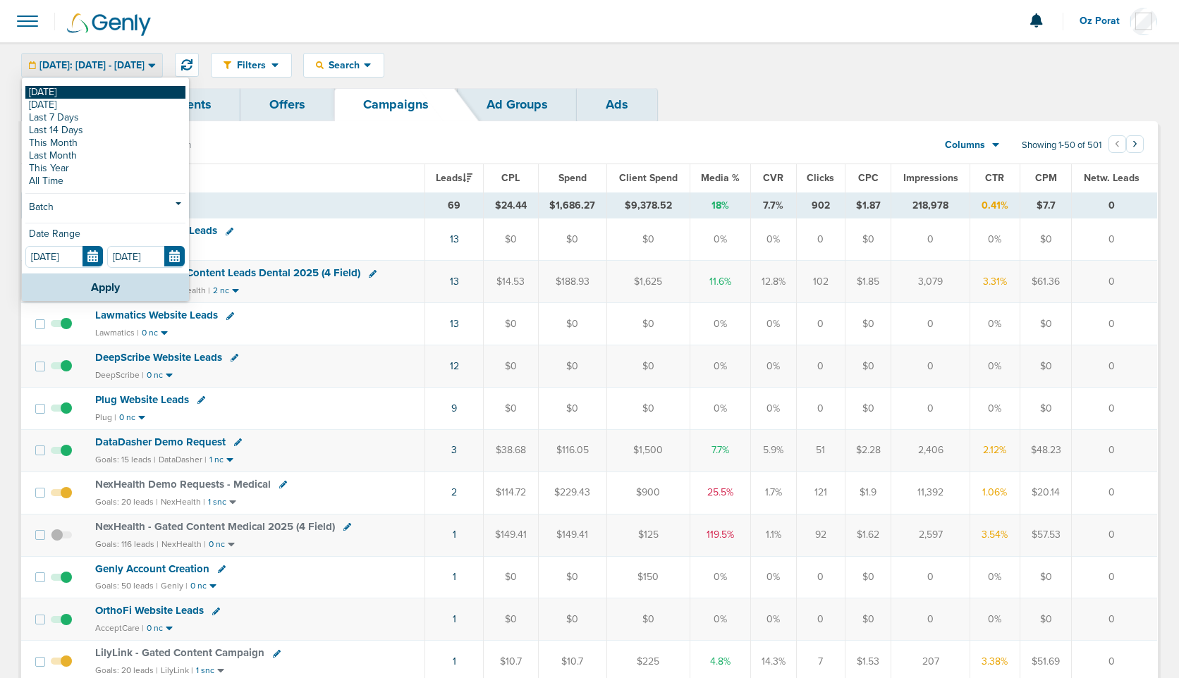
click at [94, 90] on link "[DATE]" at bounding box center [105, 92] width 160 height 13
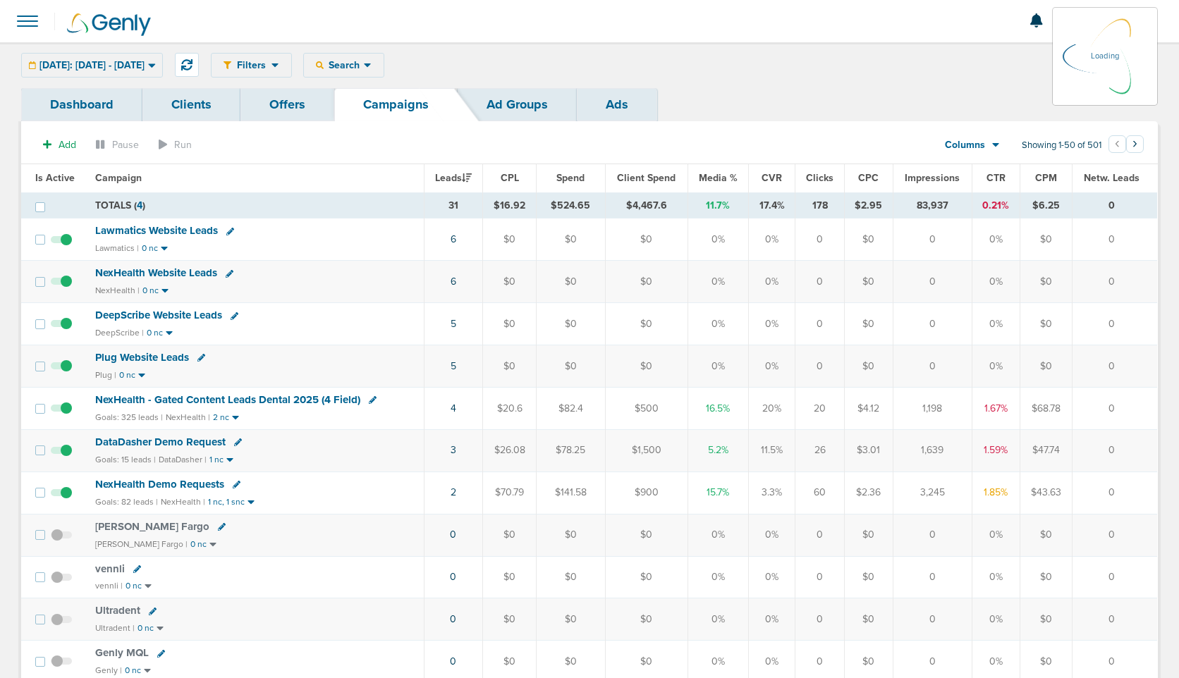
click at [451, 241] on td "6" at bounding box center [453, 240] width 59 height 42
click at [453, 240] on link "6" at bounding box center [454, 239] width 6 height 12
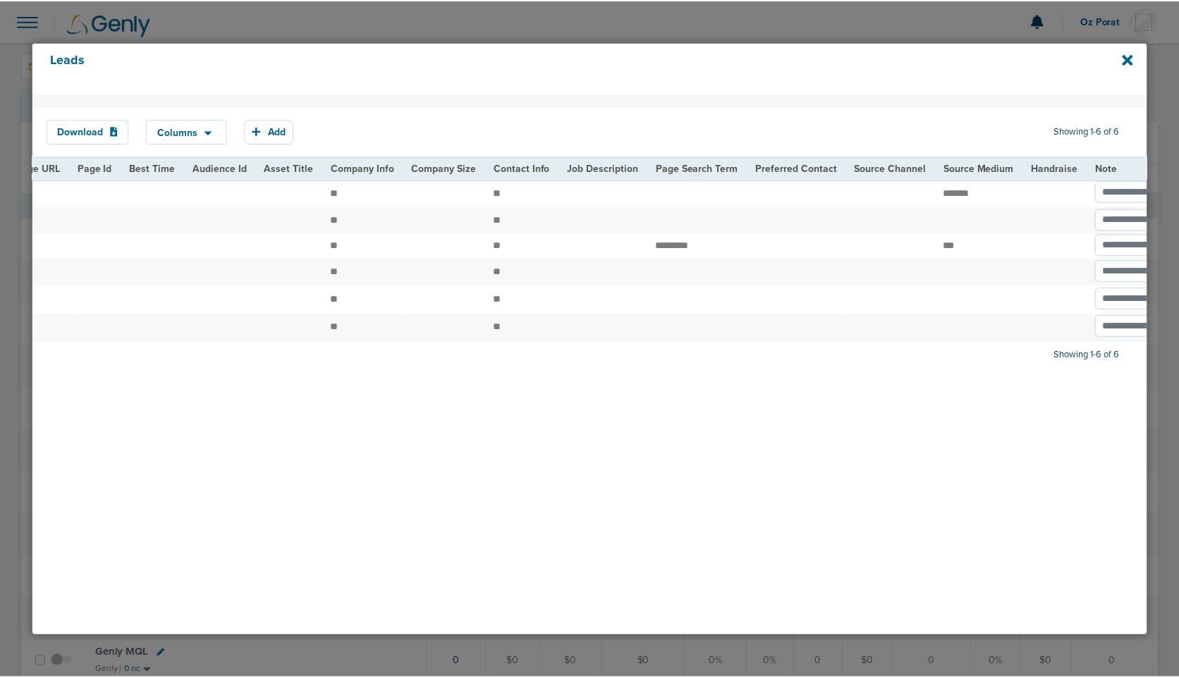
scroll to position [0, 1520]
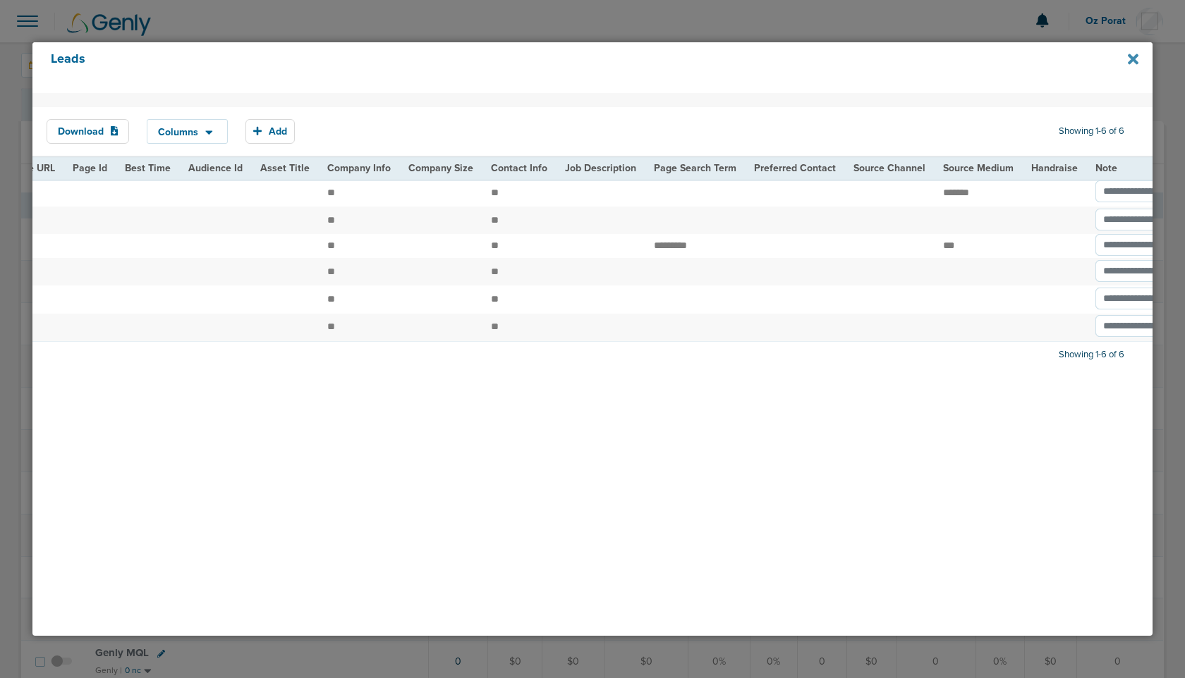
click at [1134, 56] on icon at bounding box center [1132, 59] width 11 height 11
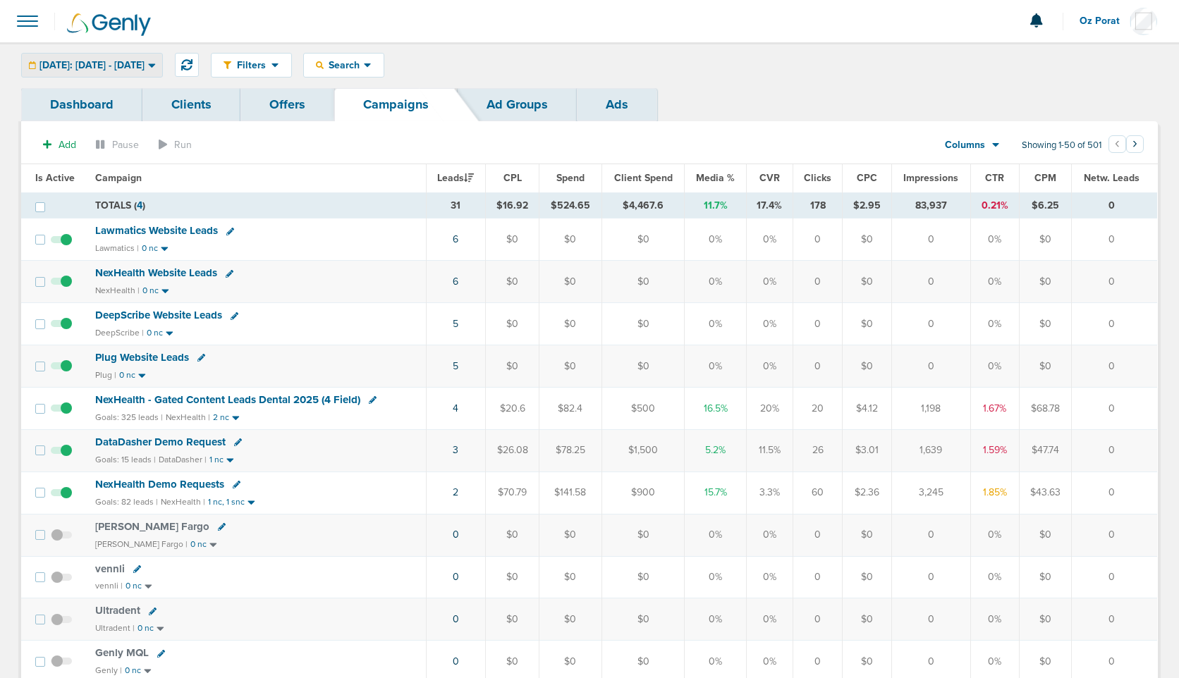
click at [116, 54] on div "[DATE]: [DATE] - [DATE]" at bounding box center [92, 65] width 140 height 23
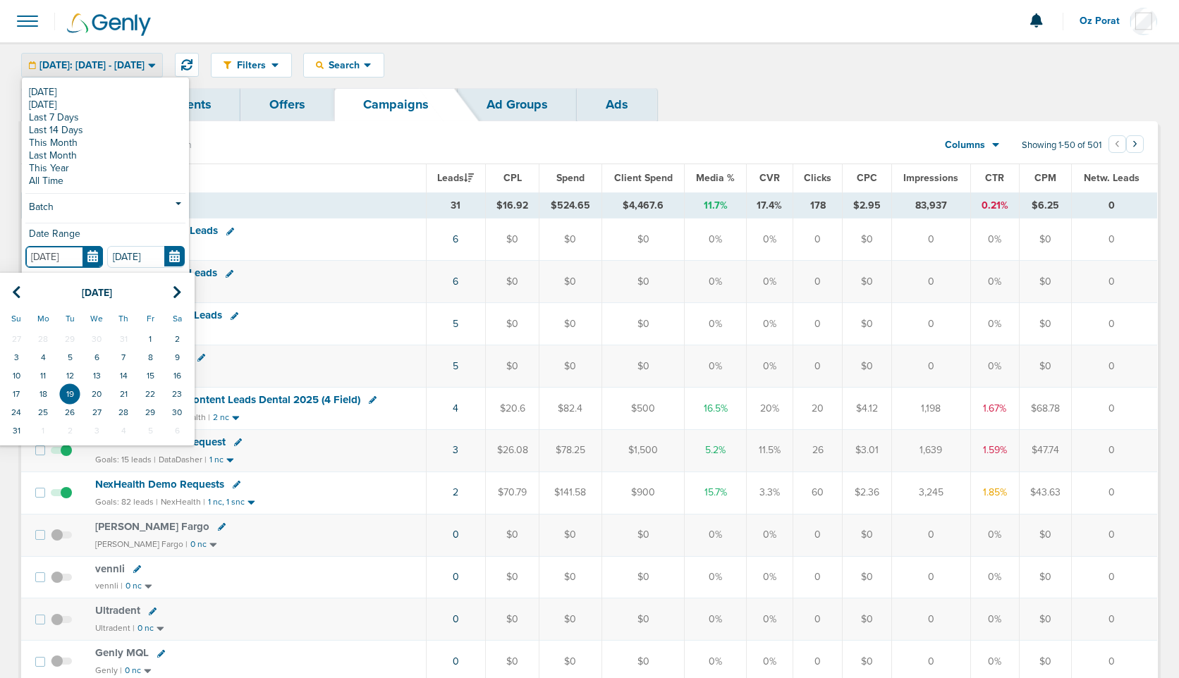
click at [97, 259] on input "[DATE]" at bounding box center [64, 257] width 78 height 22
click at [16, 391] on td "17" at bounding box center [16, 394] width 27 height 18
type input "[DATE]"
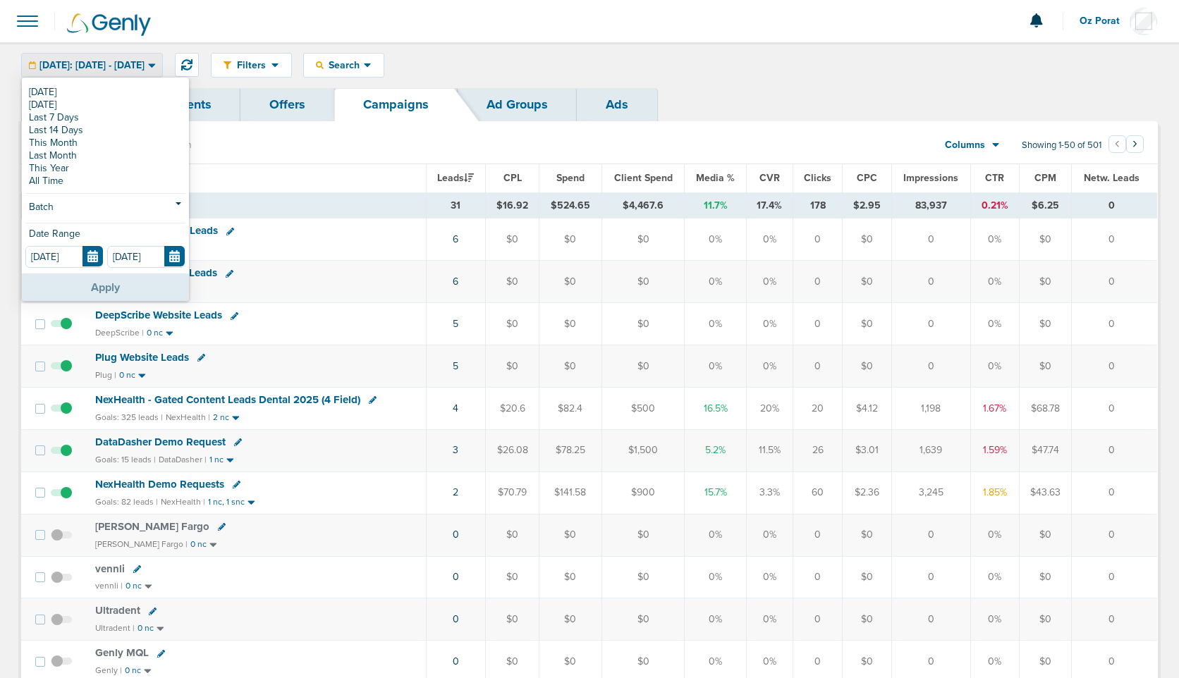
click at [93, 289] on button "Apply" at bounding box center [105, 287] width 167 height 27
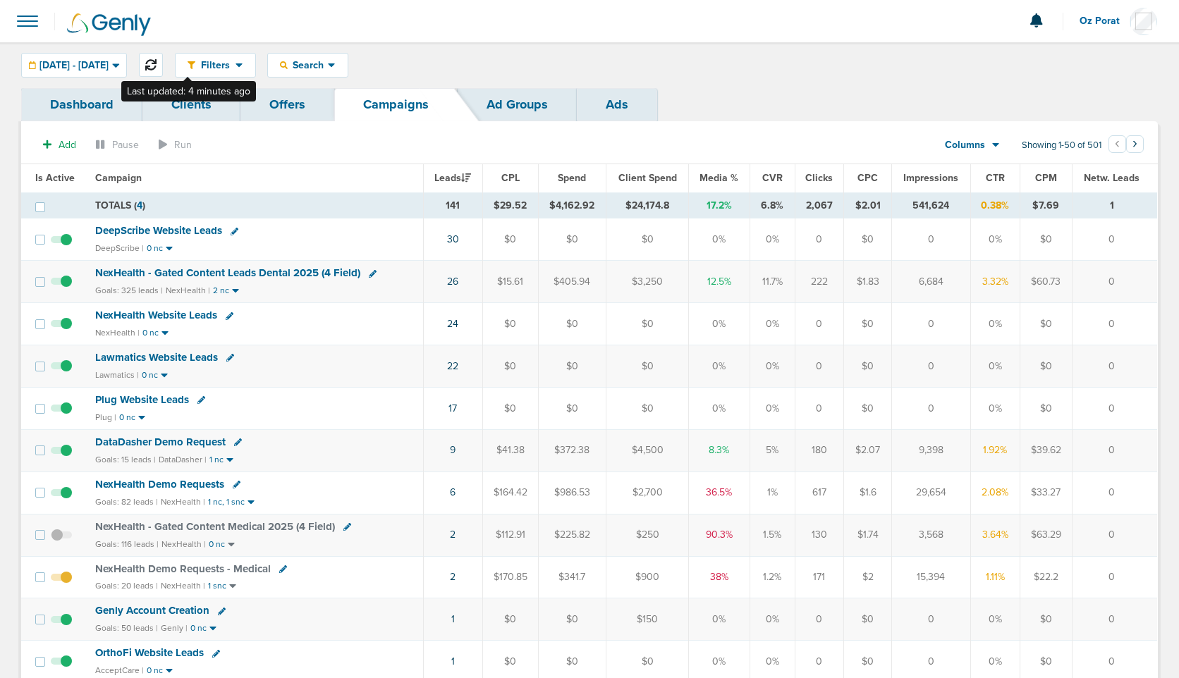
click at [157, 68] on icon at bounding box center [150, 64] width 11 height 11
click at [109, 61] on span "[DATE] - [DATE]" at bounding box center [73, 66] width 69 height 10
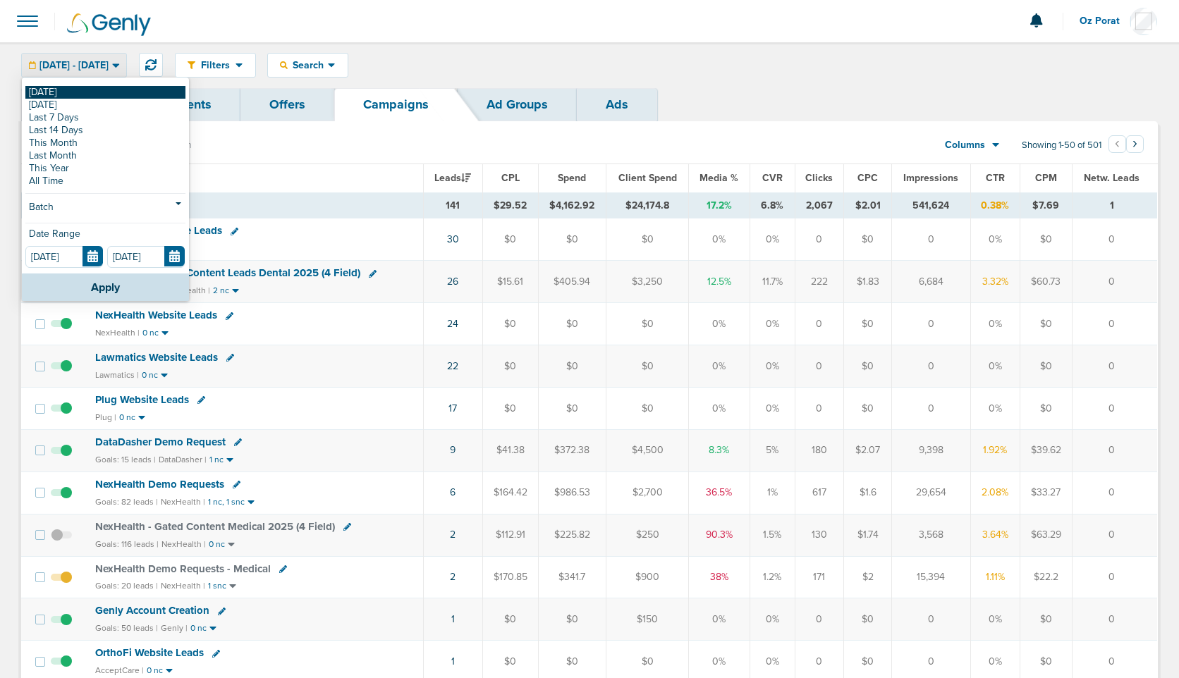
click at [99, 89] on link "[DATE]" at bounding box center [105, 92] width 160 height 13
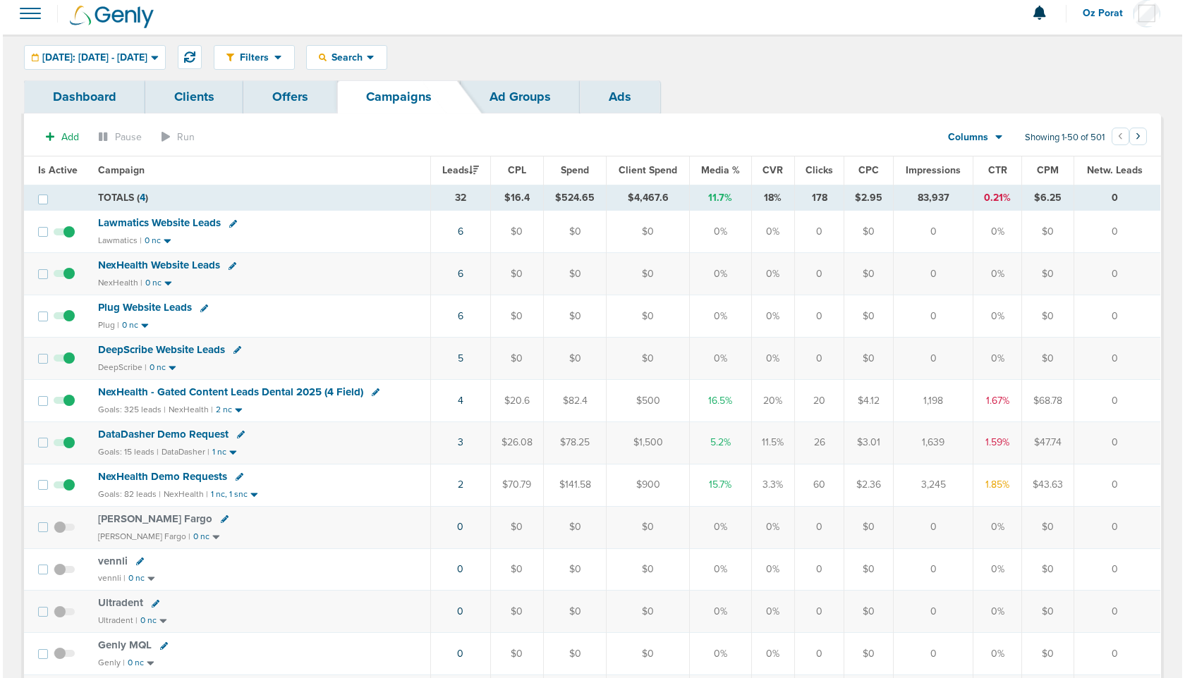
scroll to position [11, 0]
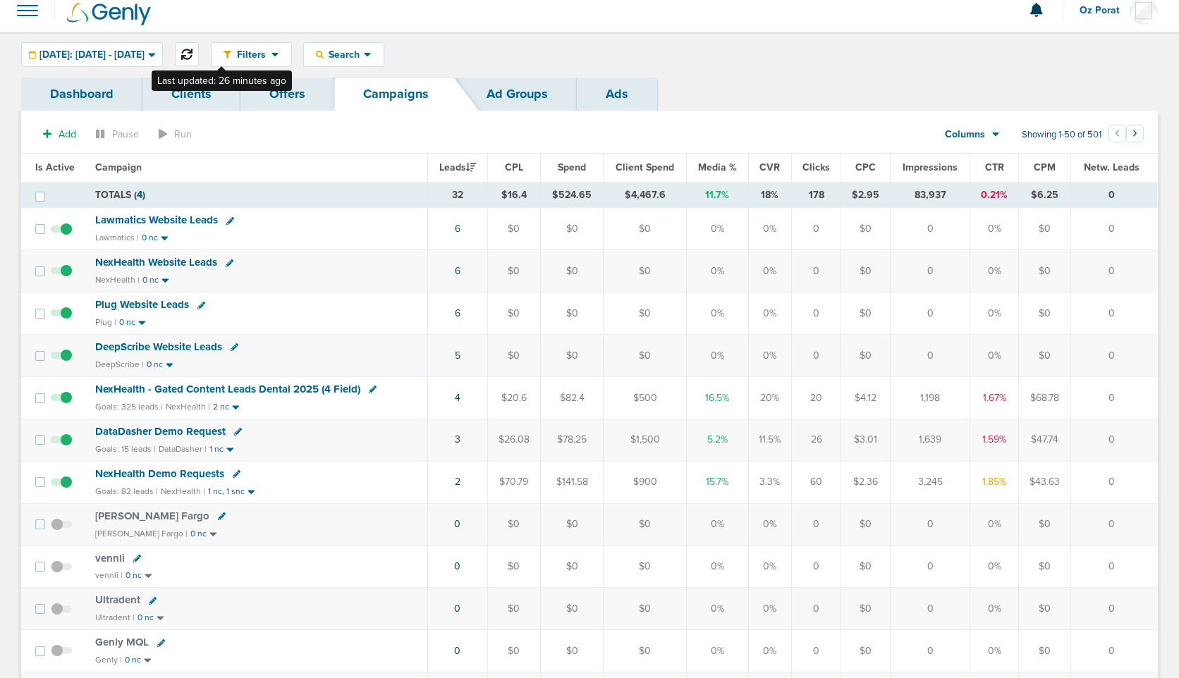
click at [199, 54] on button at bounding box center [187, 54] width 24 height 24
click at [192, 59] on icon at bounding box center [186, 54] width 11 height 11
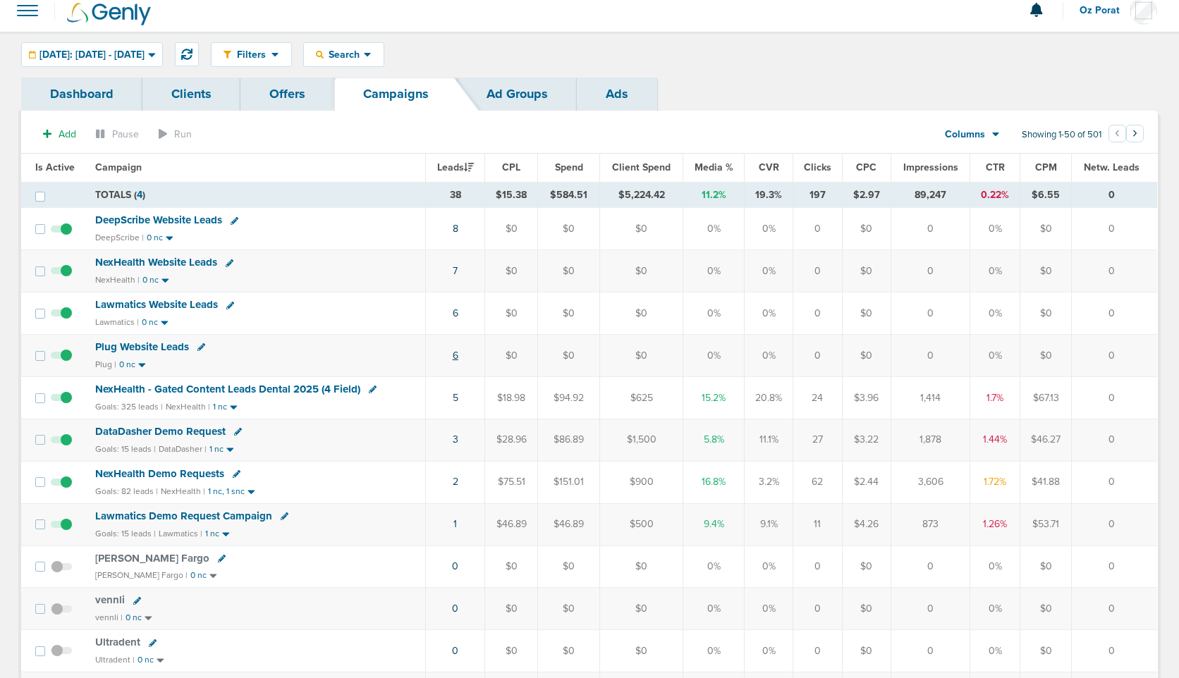
click at [455, 354] on link "6" at bounding box center [456, 356] width 6 height 12
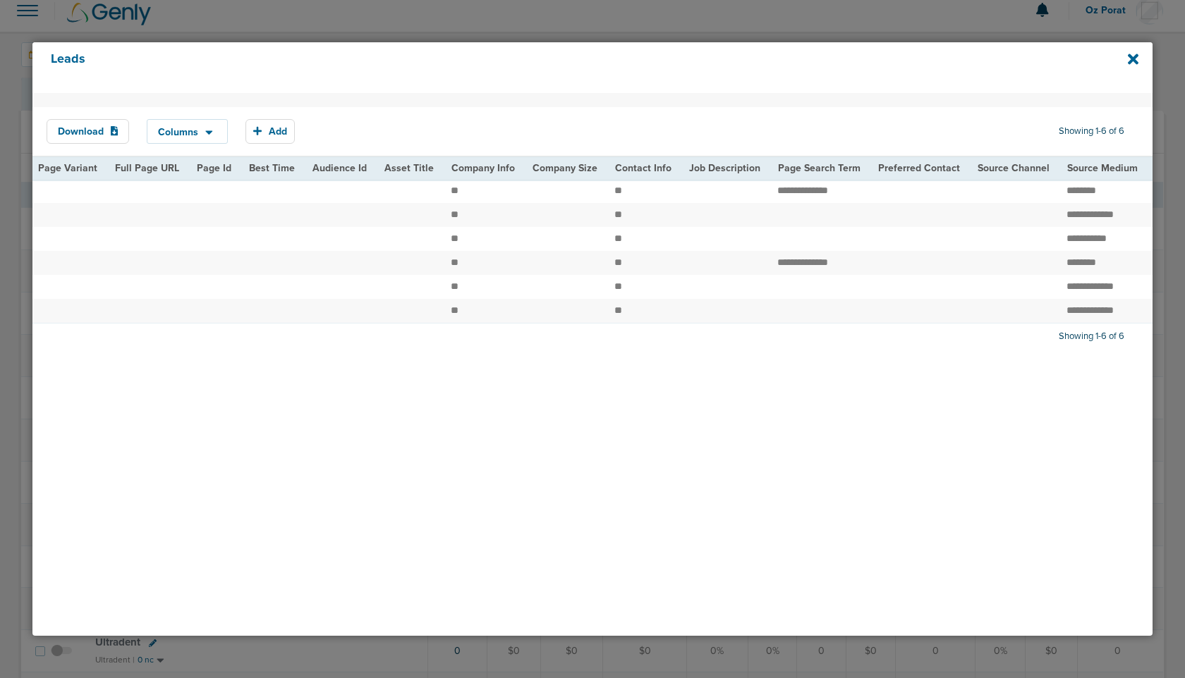
scroll to position [0, 1378]
click at [1132, 59] on icon at bounding box center [1132, 59] width 11 height 11
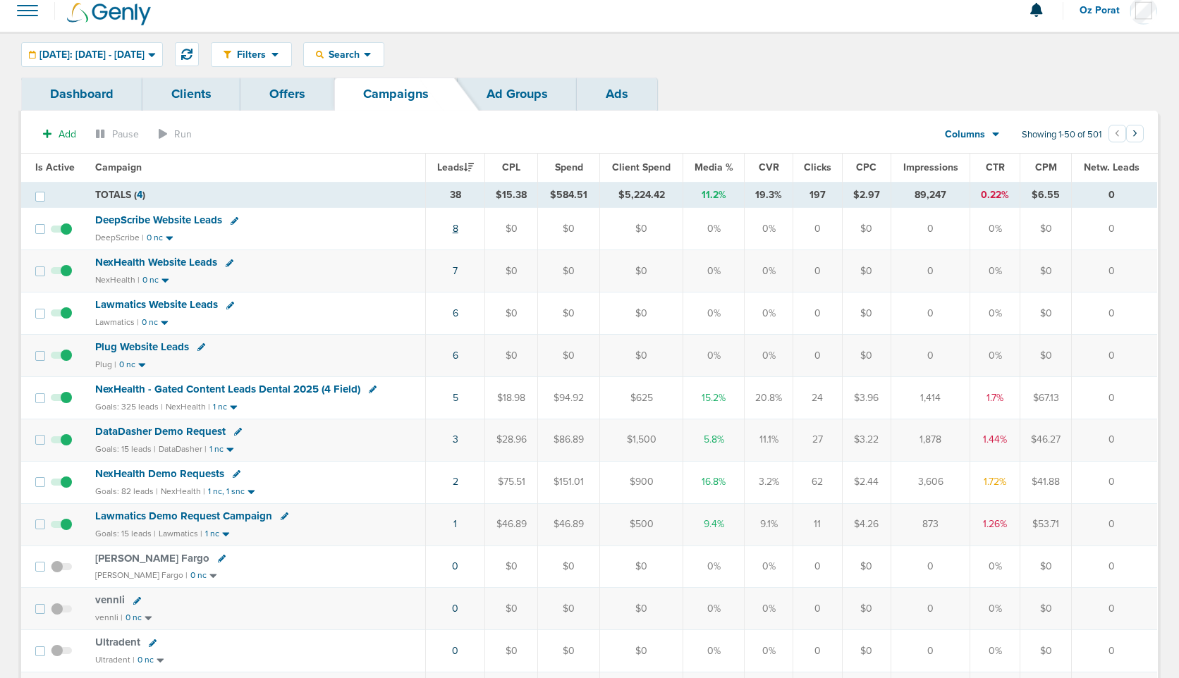
click at [458, 228] on link "8" at bounding box center [456, 229] width 6 height 12
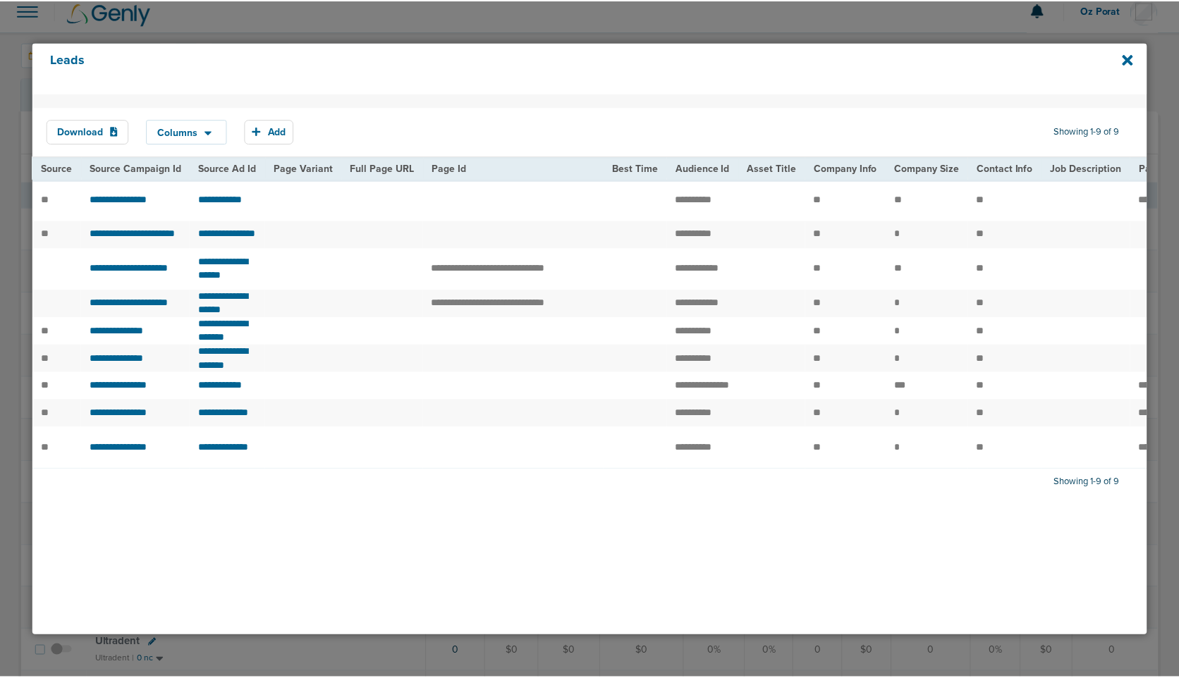
scroll to position [0, 709]
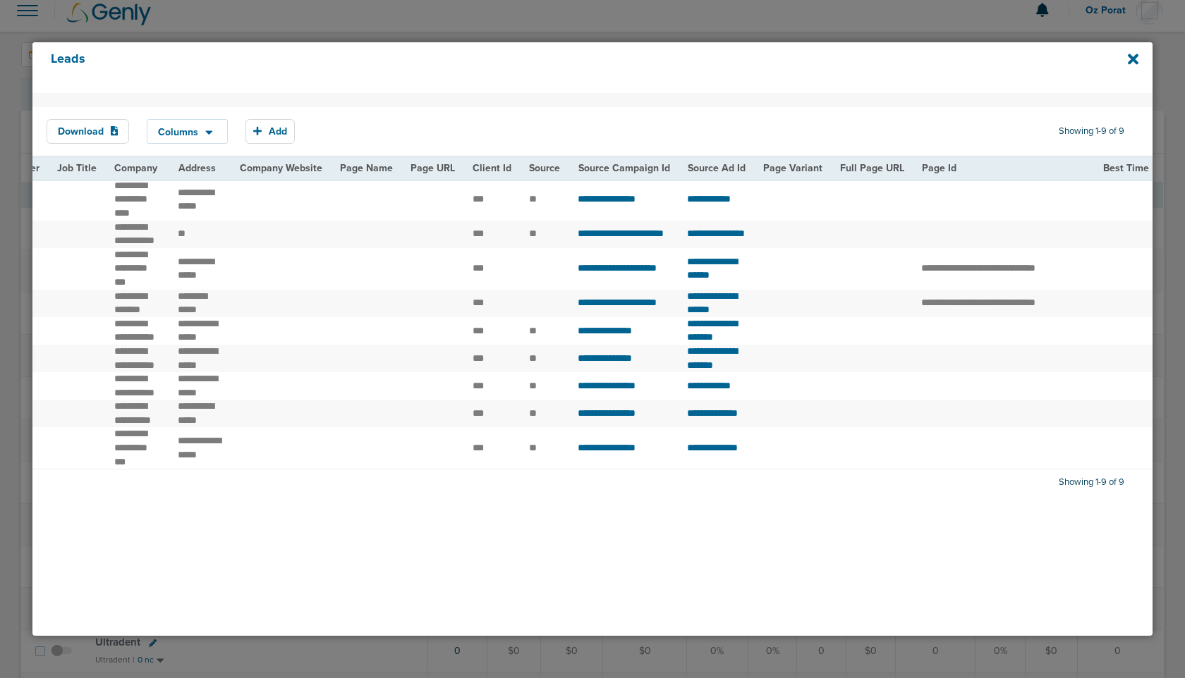
click at [1139, 55] on div "Leads" at bounding box center [592, 67] width 1120 height 51
click at [1131, 57] on icon at bounding box center [1132, 59] width 11 height 11
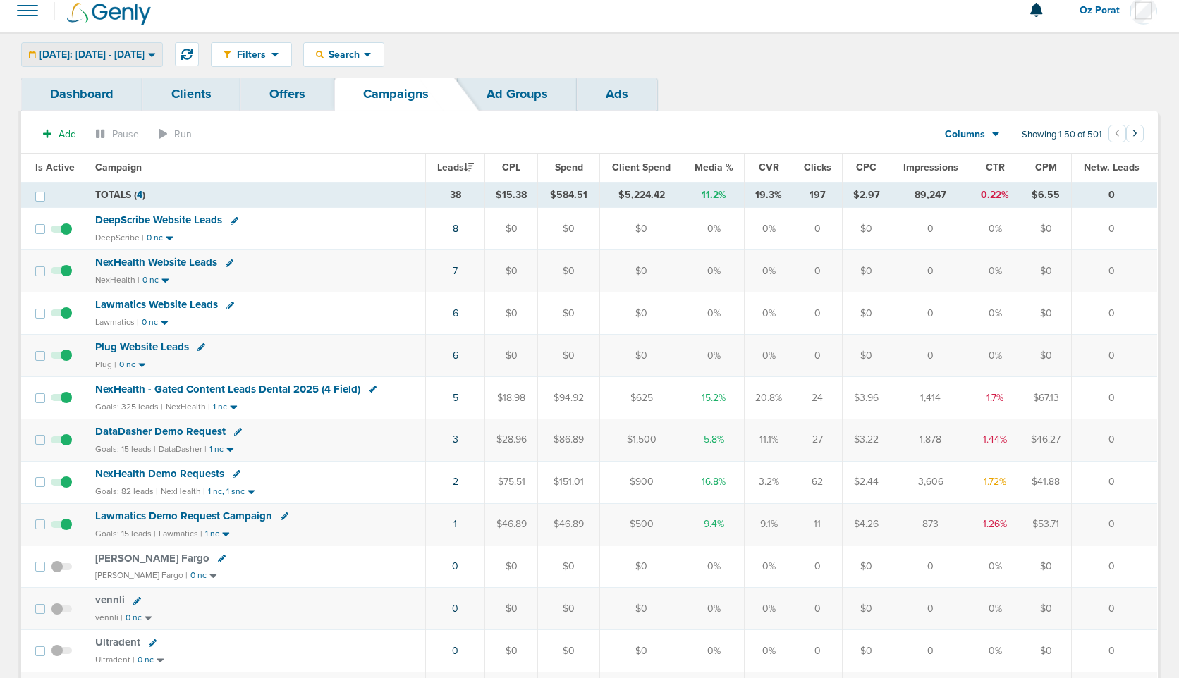
click at [137, 54] on span "[DATE]: [DATE] - [DATE]" at bounding box center [91, 55] width 105 height 10
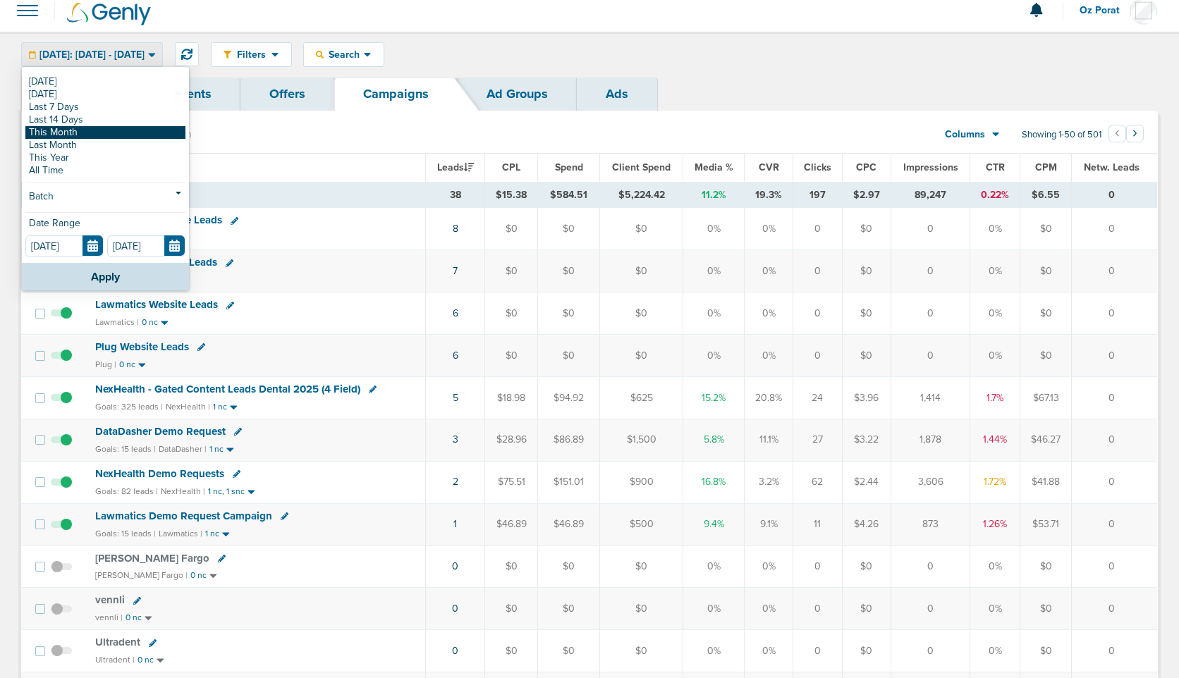
click at [92, 128] on link "This Month" at bounding box center [105, 132] width 160 height 13
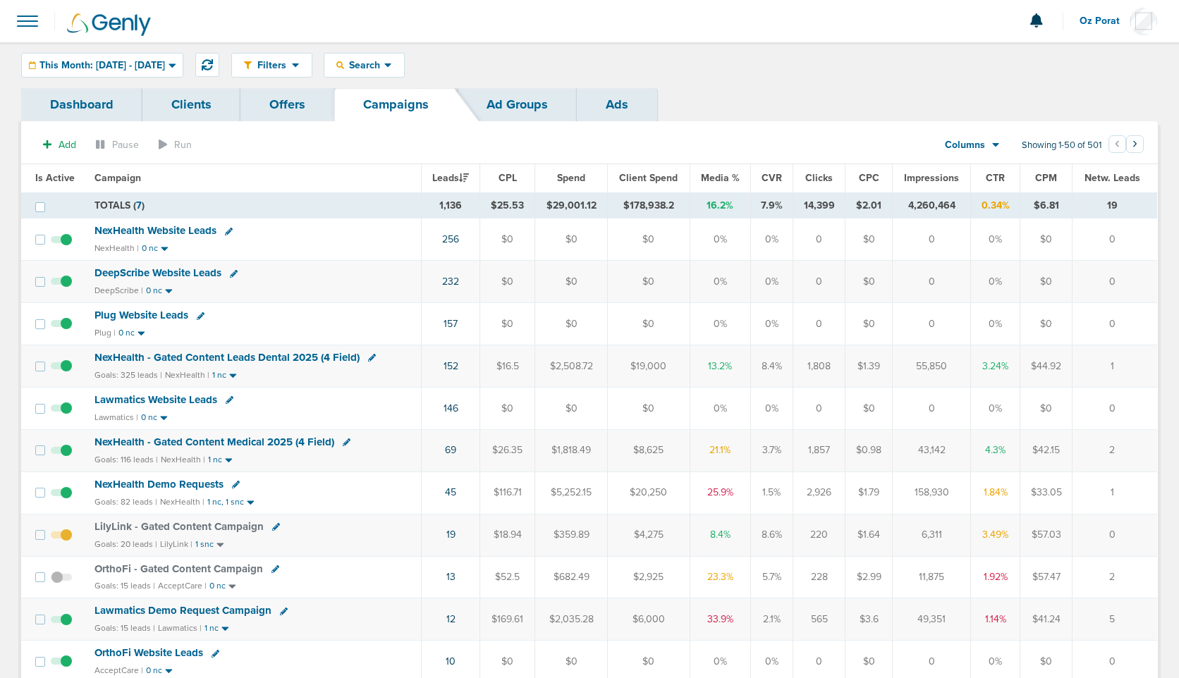
click at [451, 273] on td "232" at bounding box center [451, 282] width 59 height 42
click at [451, 284] on link "232" at bounding box center [450, 282] width 17 height 12
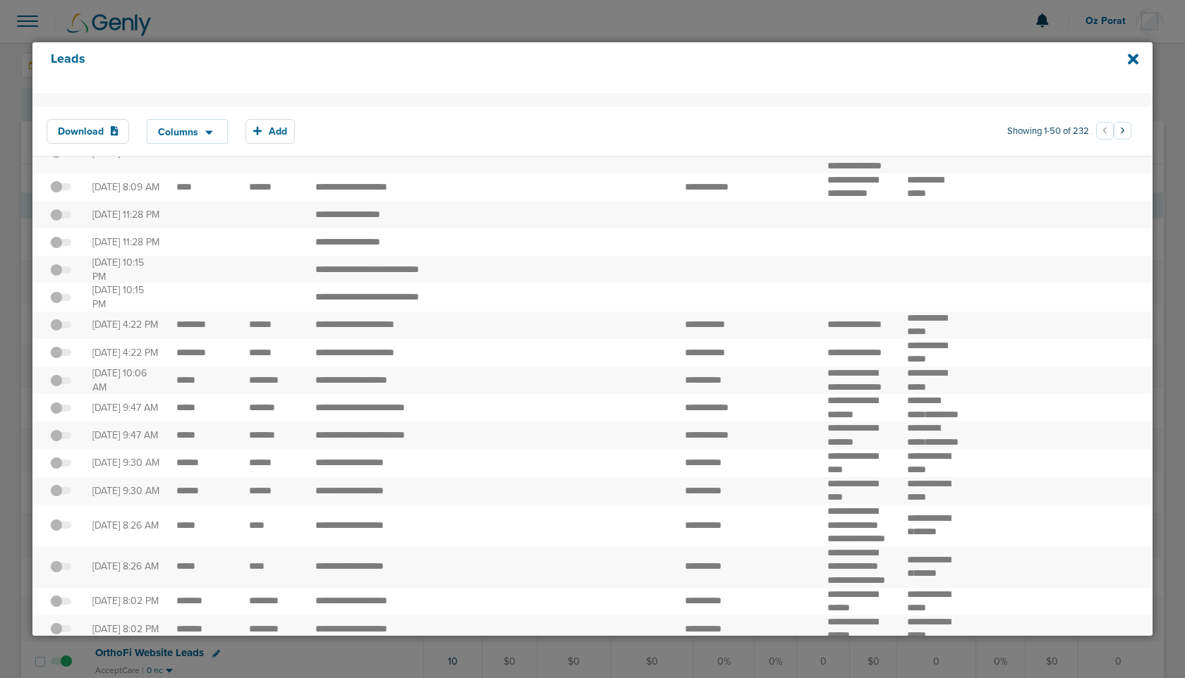
click at [58, 360] on span at bounding box center [60, 360] width 21 height 0
click at [61, 355] on input "checkbox" at bounding box center [61, 355] width 0 height 0
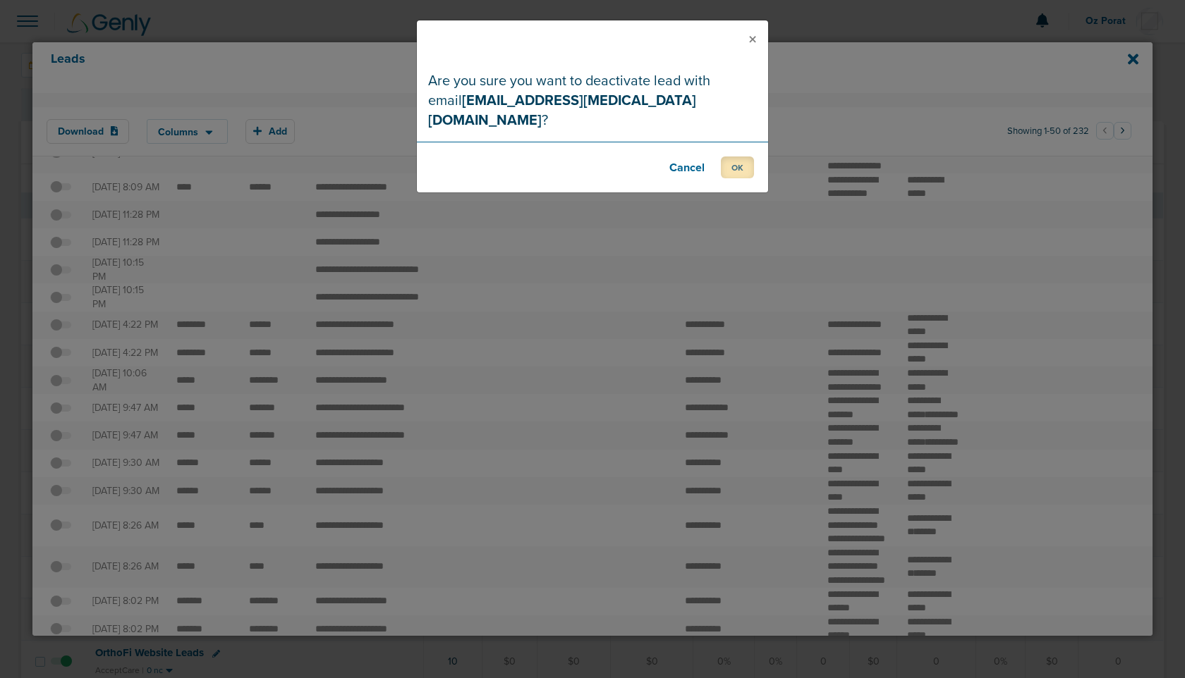
click at [737, 157] on button "OK" at bounding box center [737, 168] width 33 height 22
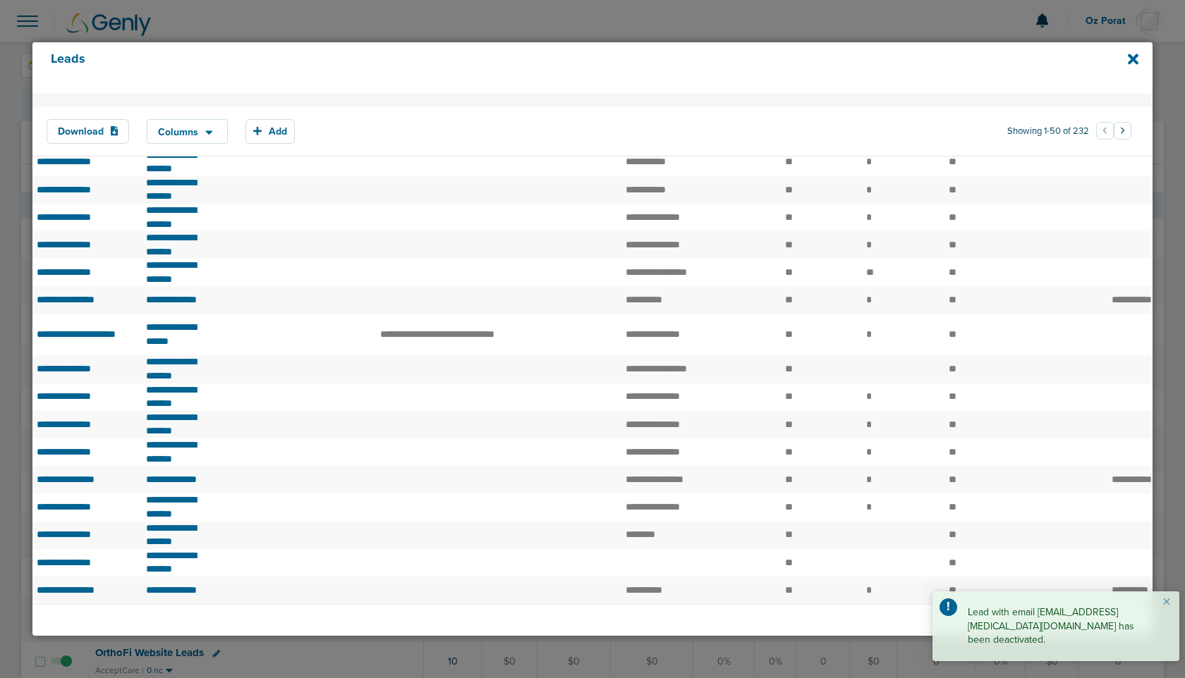
scroll to position [1376, 0]
click at [1166, 611] on button "×" at bounding box center [1166, 602] width 8 height 17
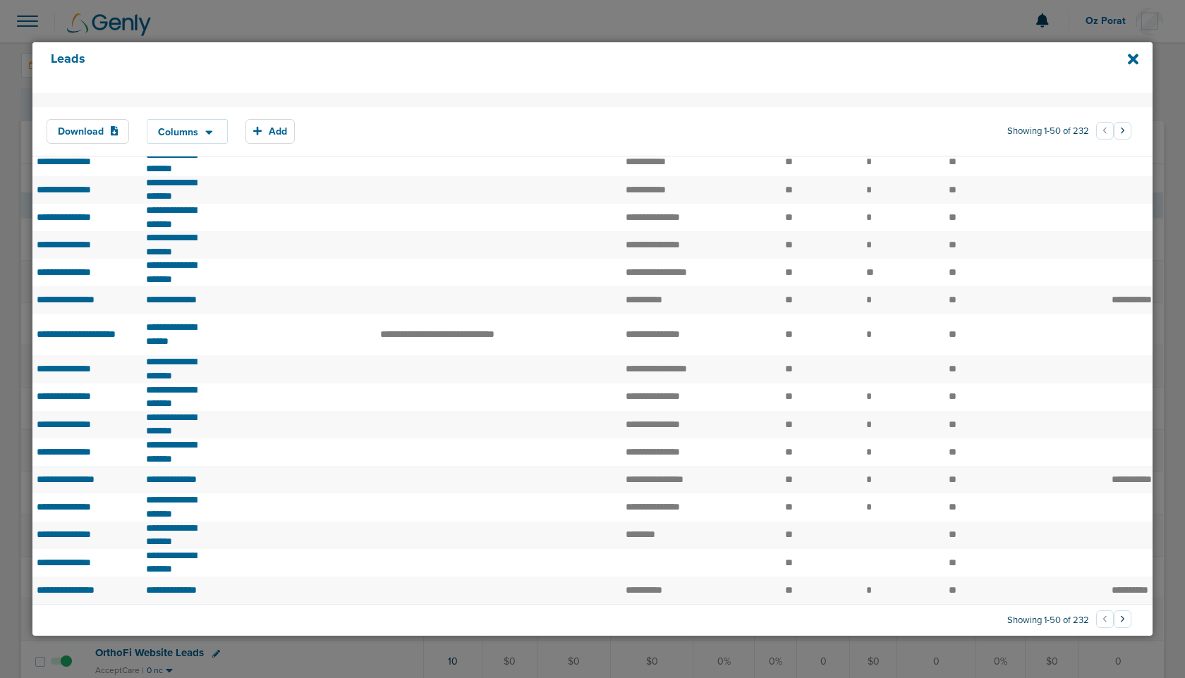
click at [1115, 618] on button "›" at bounding box center [1122, 620] width 18 height 18
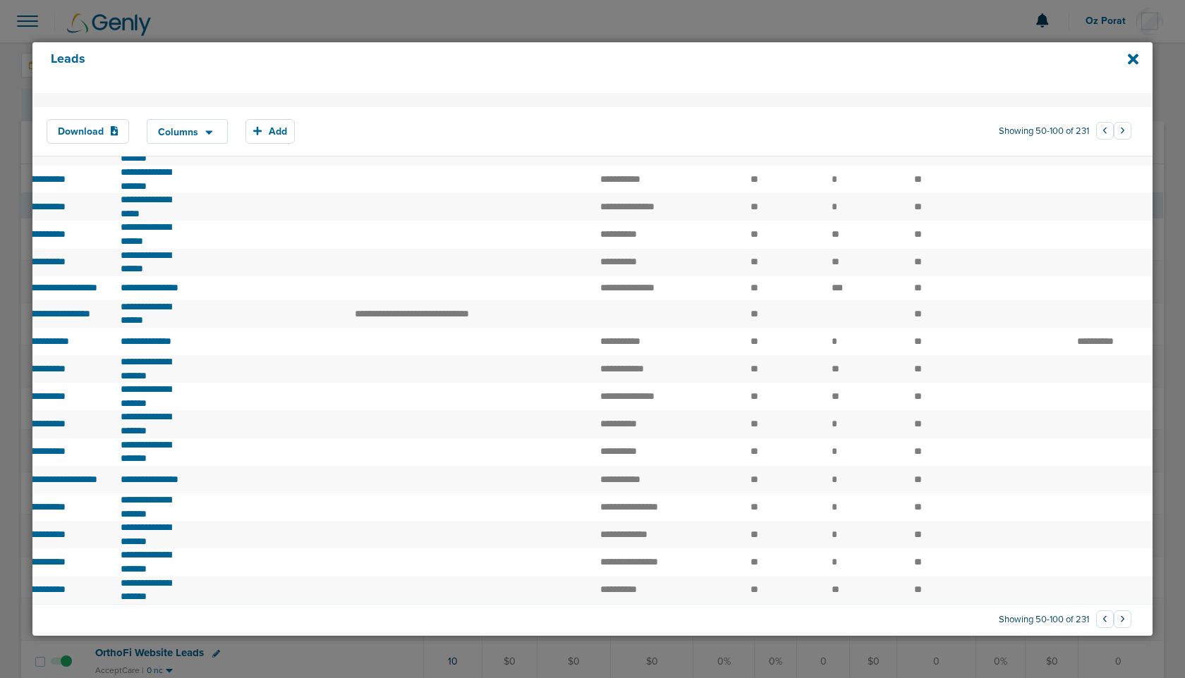
scroll to position [1266, 0]
click at [1116, 618] on button "›" at bounding box center [1122, 620] width 18 height 18
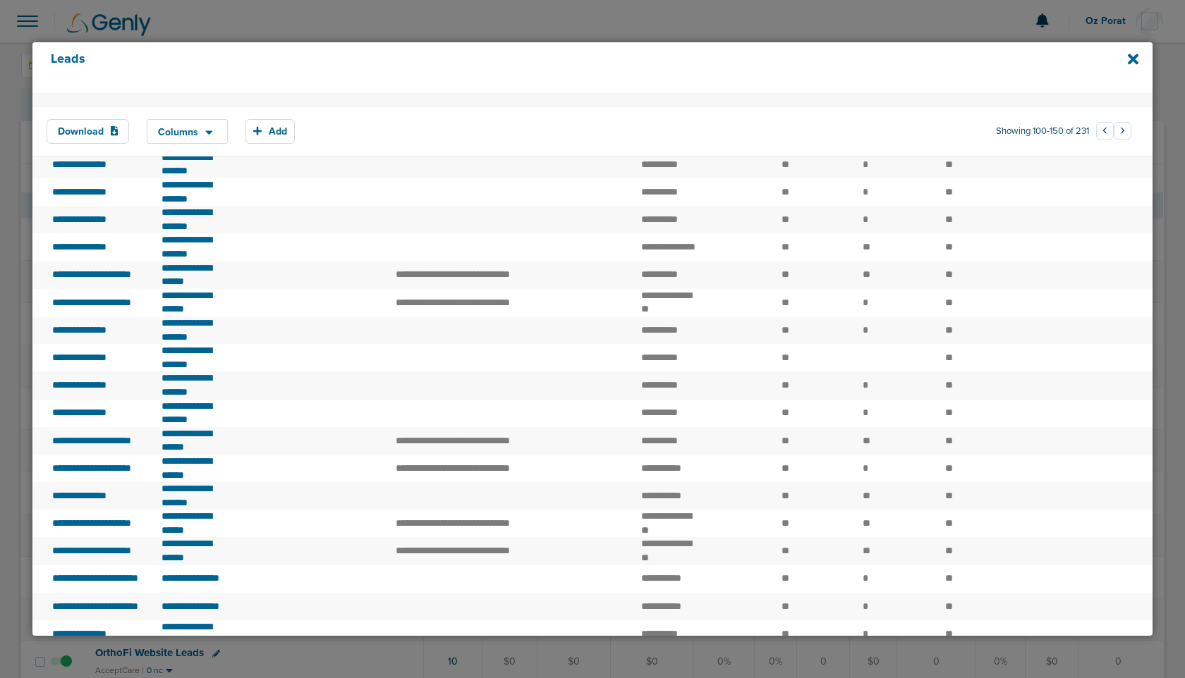
scroll to position [1100, 0]
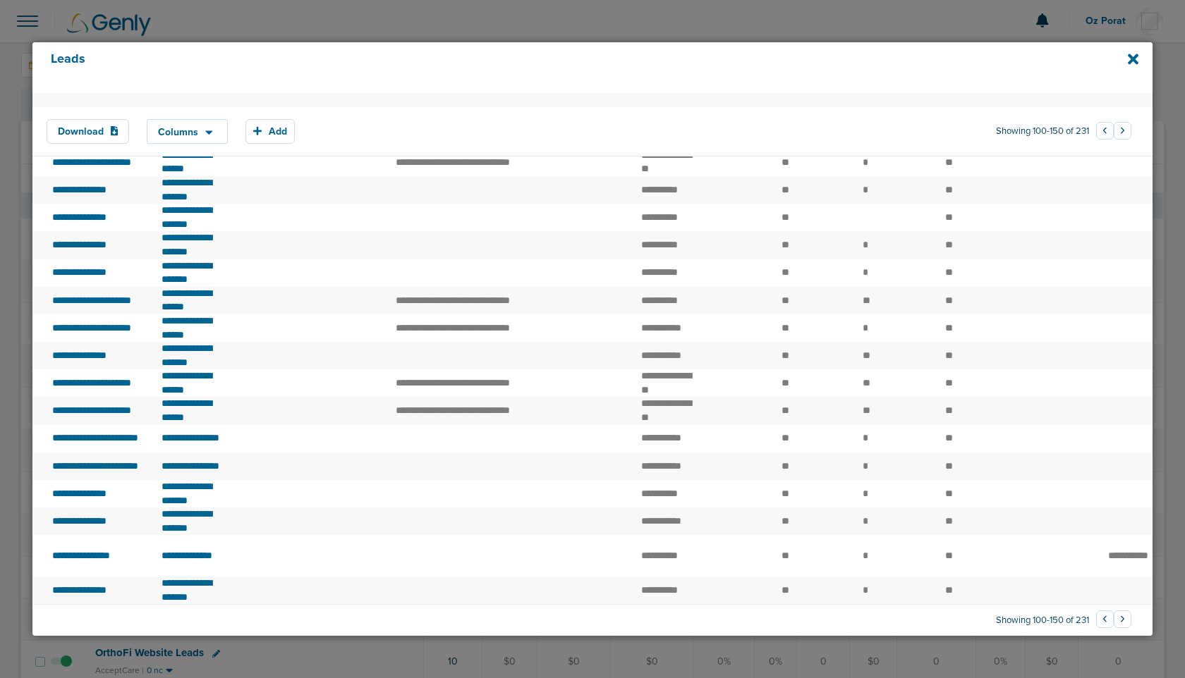
click at [1119, 128] on button "›" at bounding box center [1122, 131] width 18 height 18
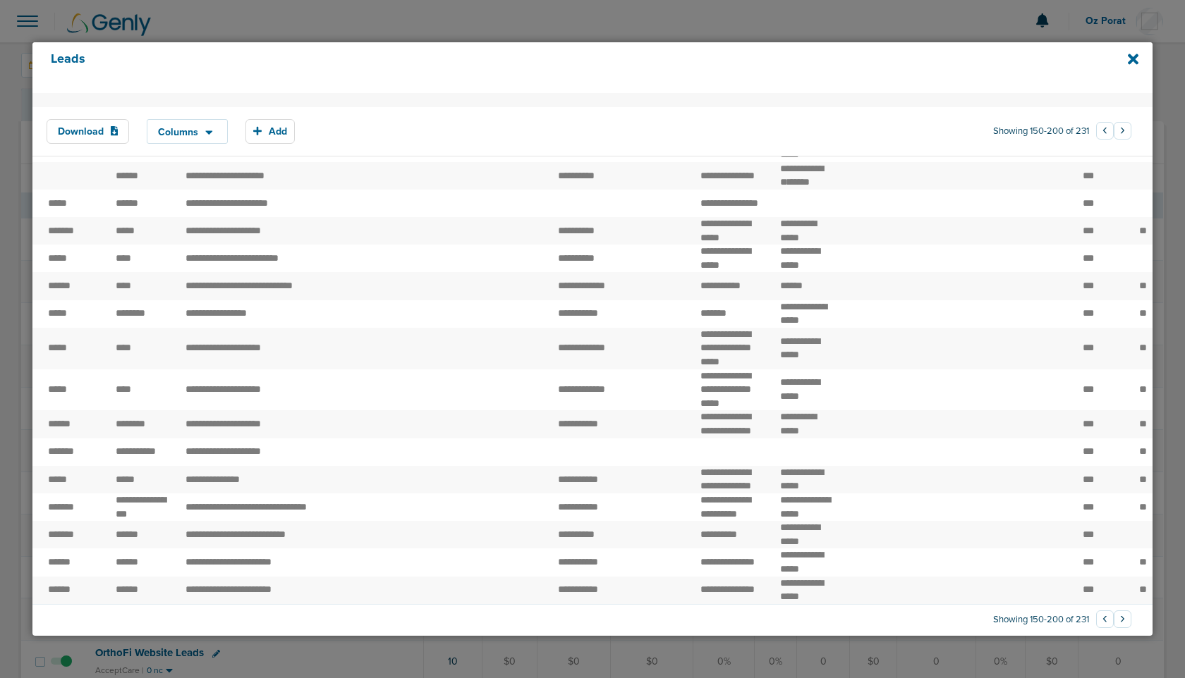
scroll to position [1321, 0]
click at [1118, 128] on button "›" at bounding box center [1122, 131] width 18 height 18
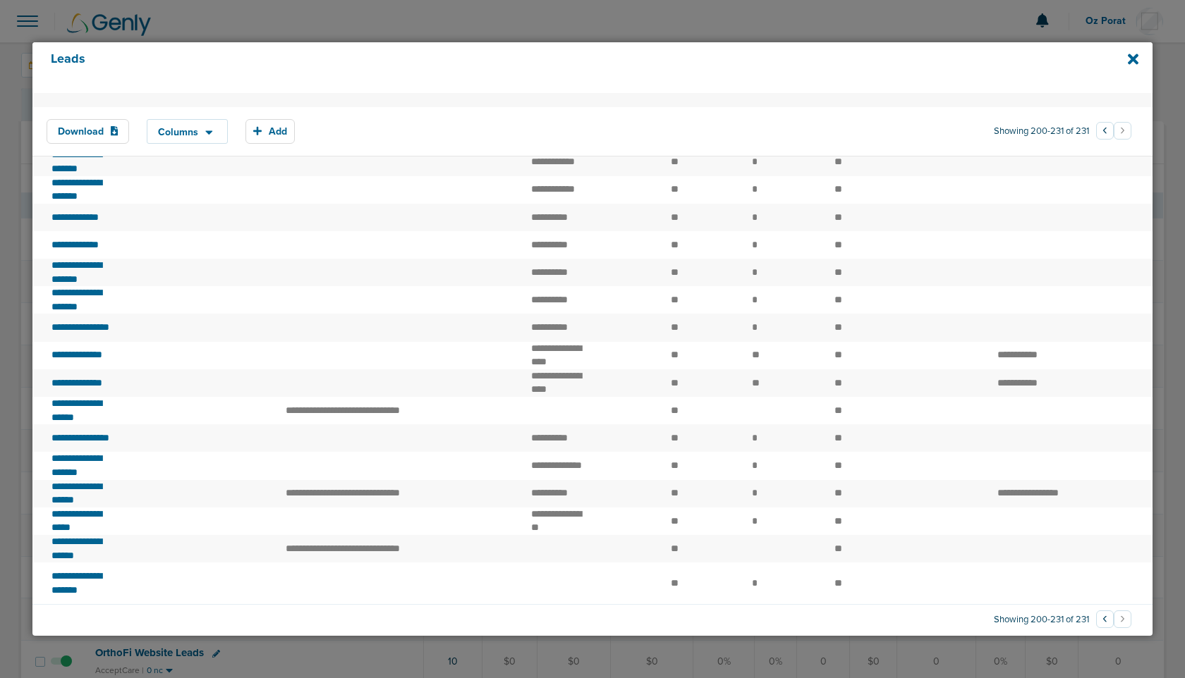
scroll to position [754, 0]
click at [1097, 132] on button "‹" at bounding box center [1105, 131] width 18 height 18
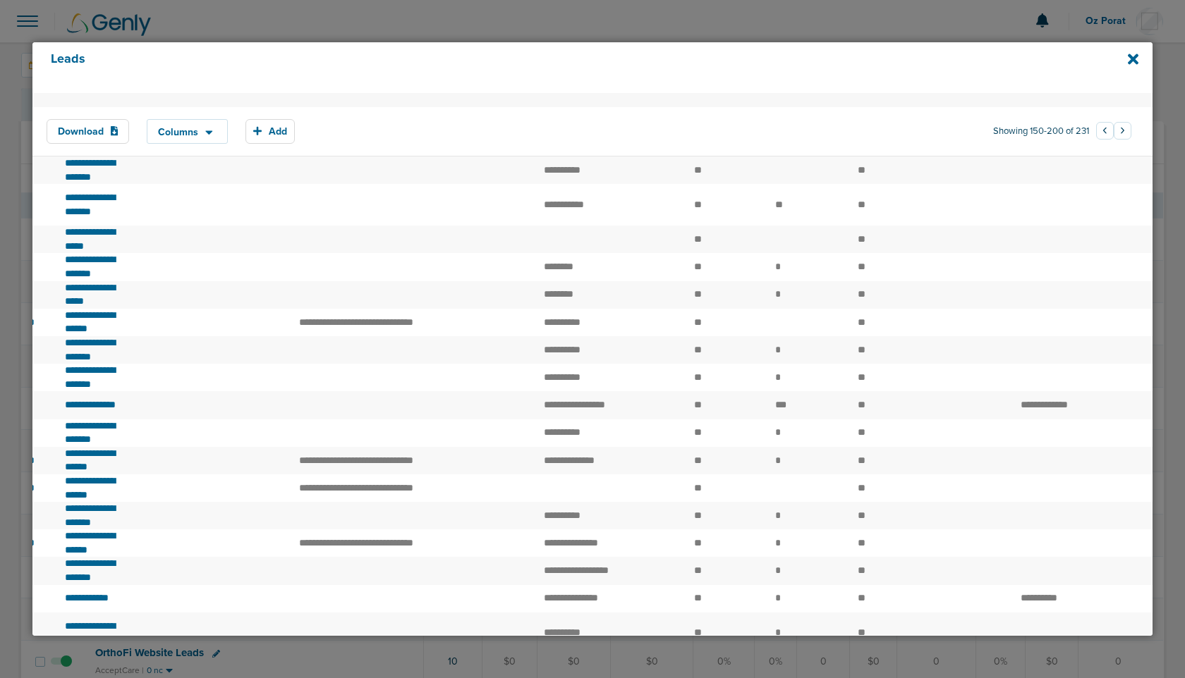
click at [1096, 131] on button "‹" at bounding box center [1105, 131] width 18 height 18
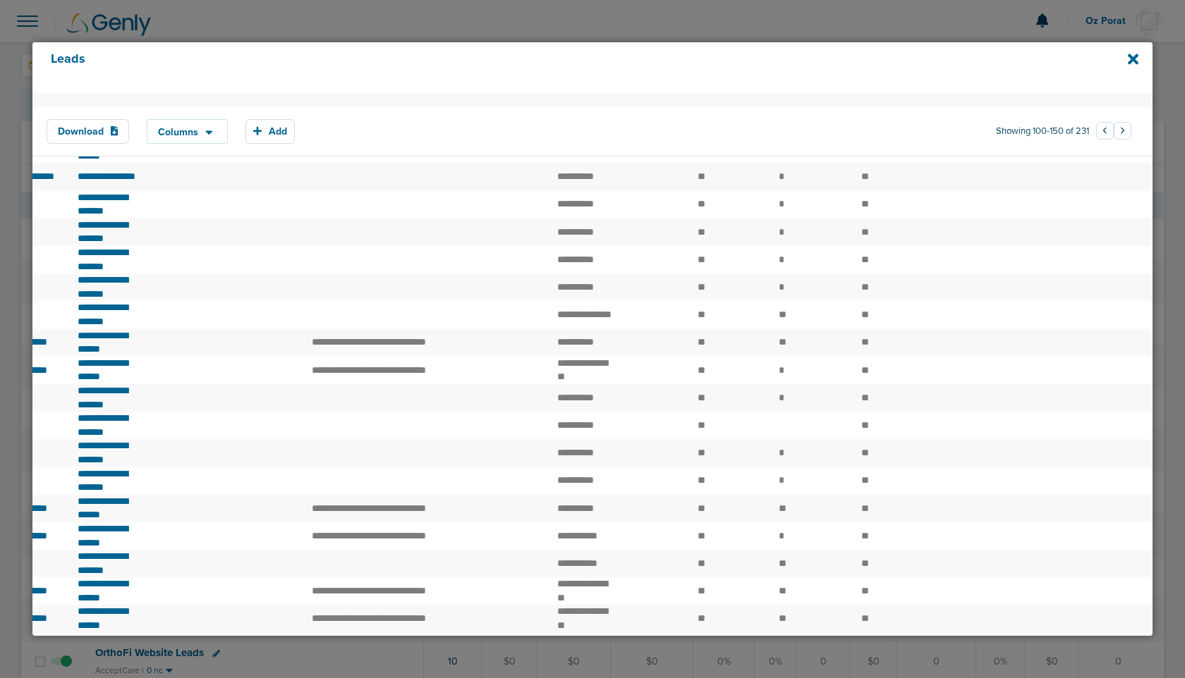
click at [1097, 132] on button "‹" at bounding box center [1105, 131] width 18 height 18
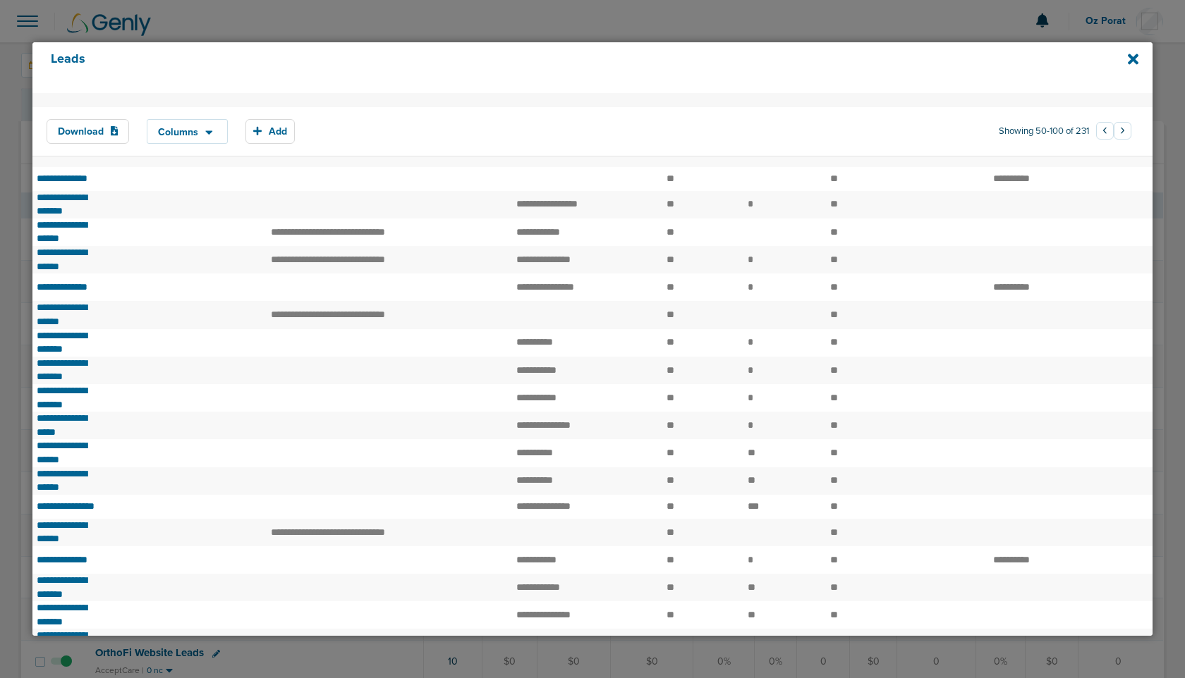
click at [1097, 128] on button "‹" at bounding box center [1105, 131] width 18 height 18
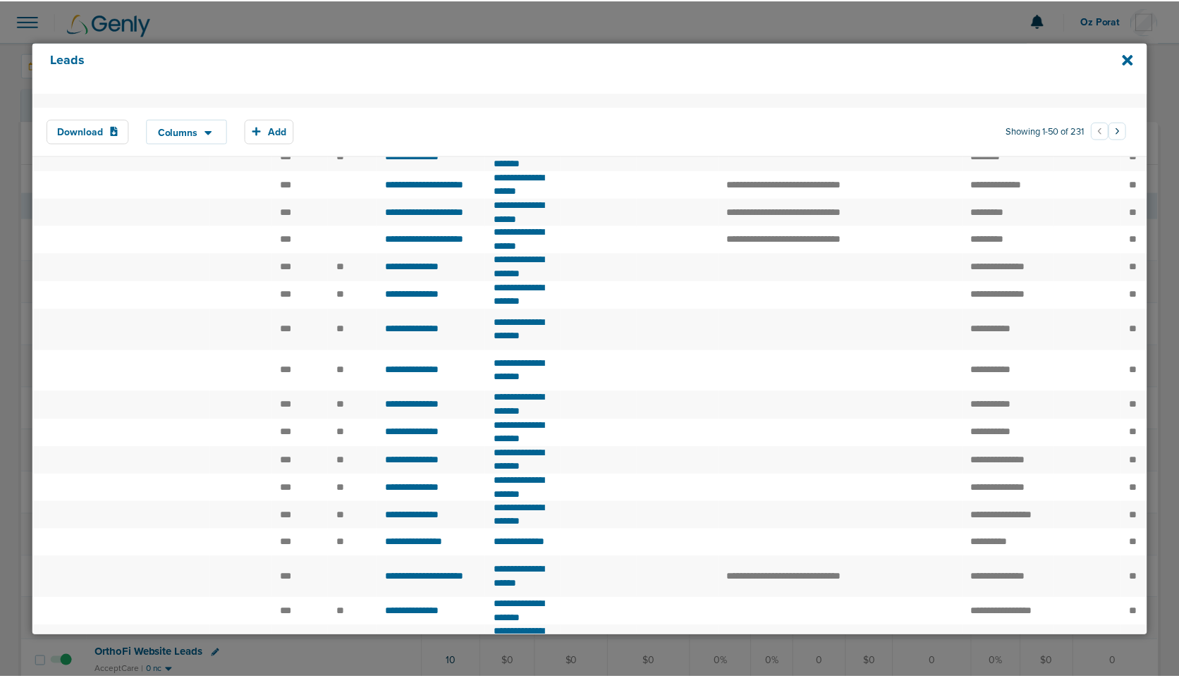
scroll to position [0, 928]
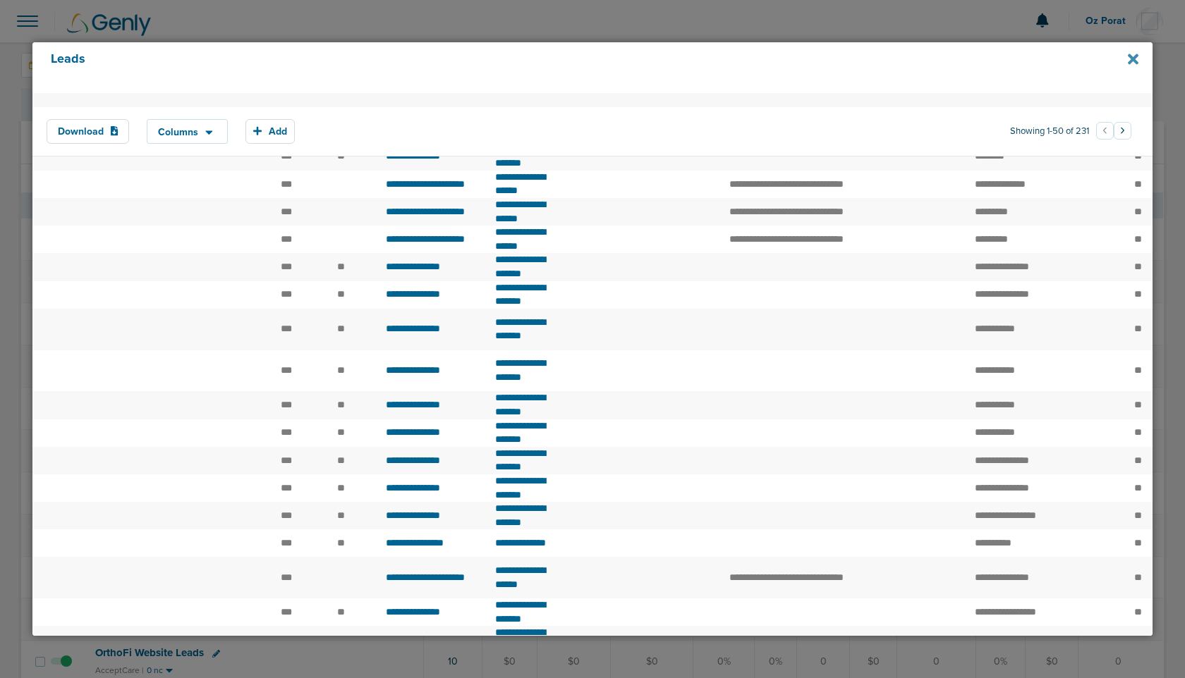
click at [1136, 54] on icon at bounding box center [1132, 59] width 11 height 11
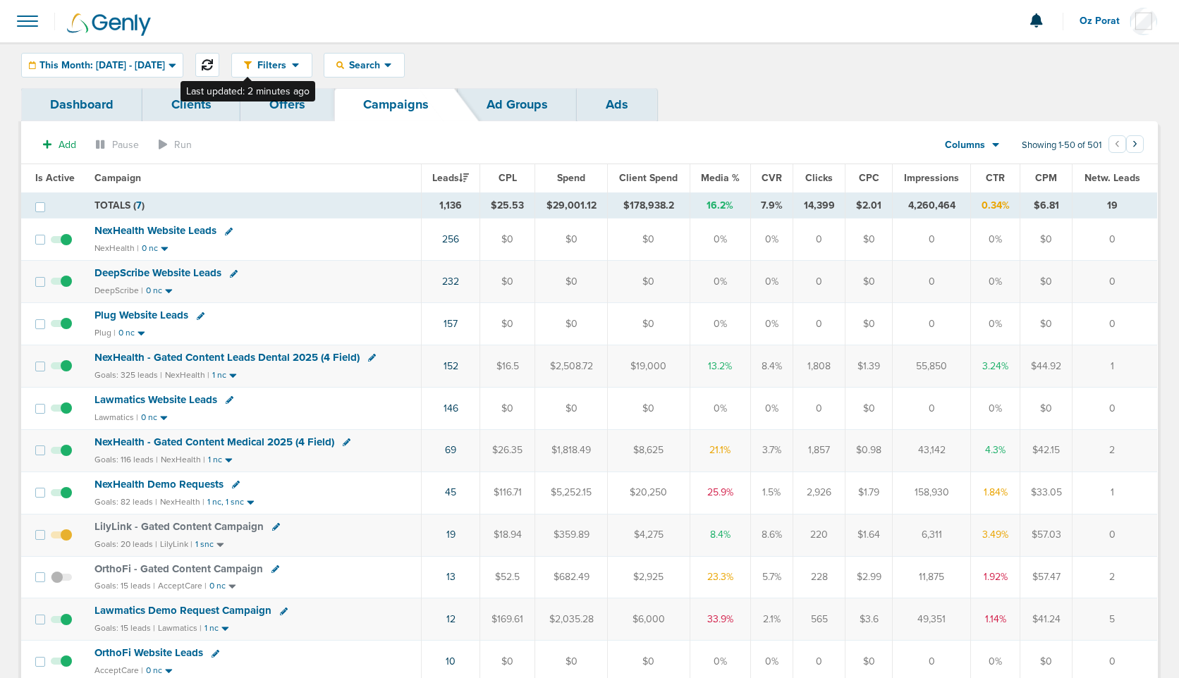
click at [213, 68] on icon at bounding box center [207, 64] width 11 height 11
click at [152, 63] on span "This Month: [DATE] - [DATE]" at bounding box center [102, 66] width 126 height 10
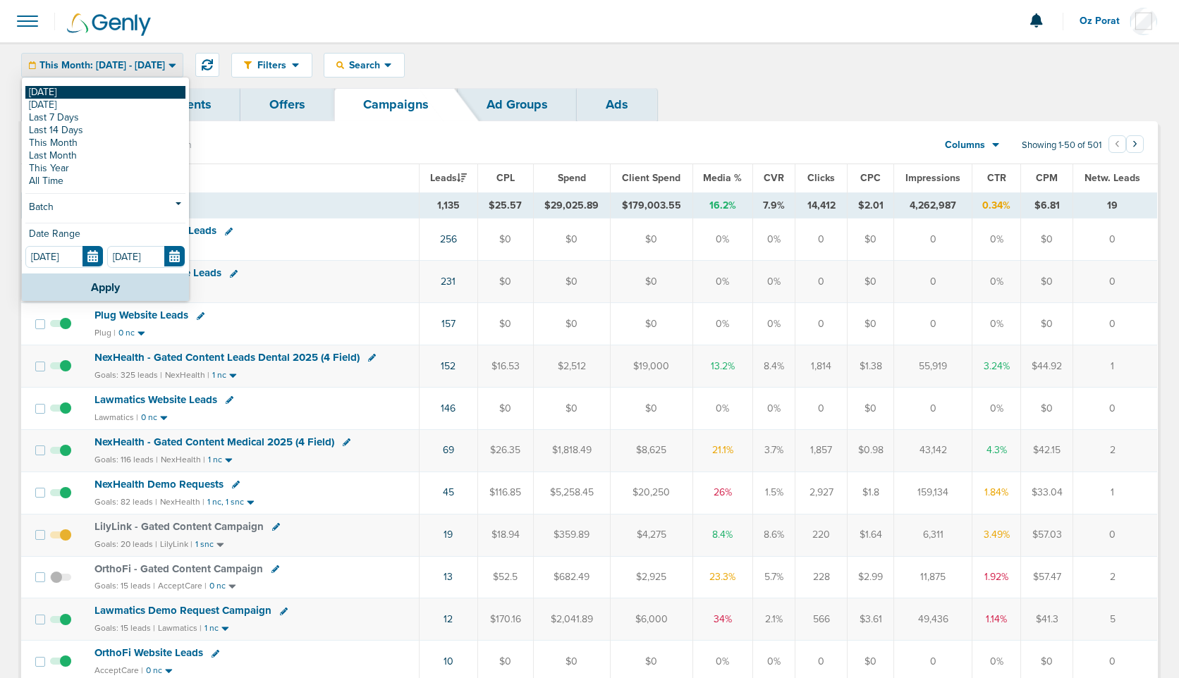
click at [104, 89] on link "[DATE]" at bounding box center [105, 92] width 160 height 13
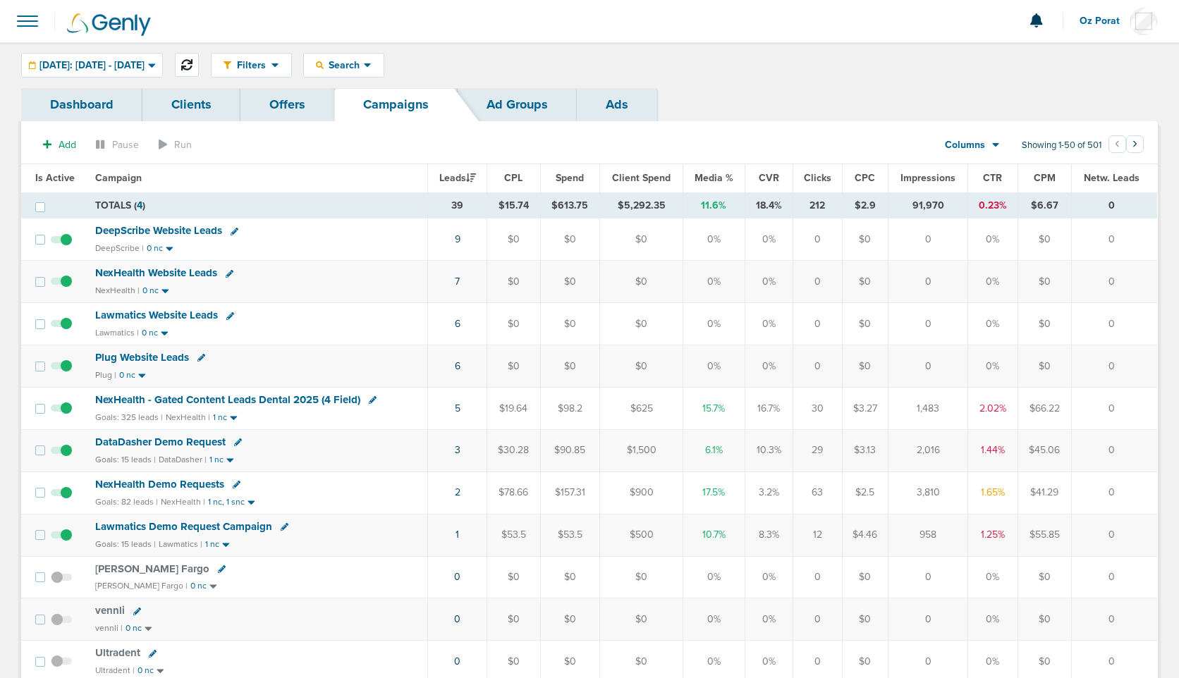
click at [192, 68] on icon at bounding box center [186, 64] width 11 height 11
click at [460, 281] on link "8" at bounding box center [457, 282] width 6 height 12
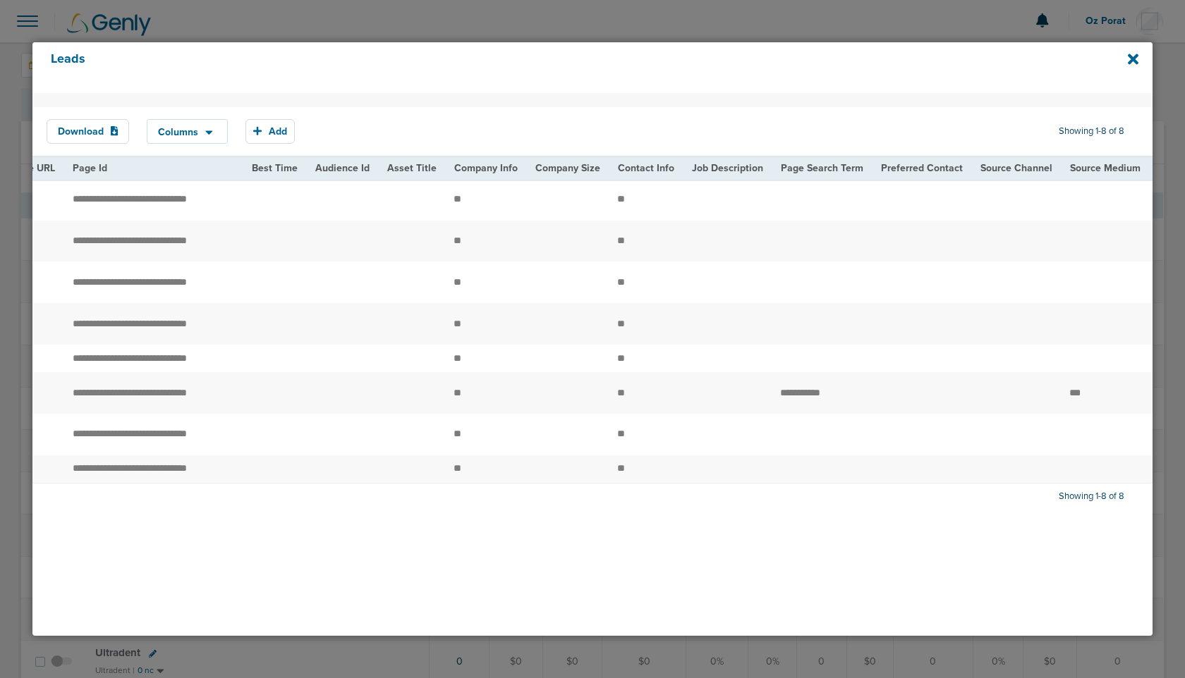
scroll to position [0, 1572]
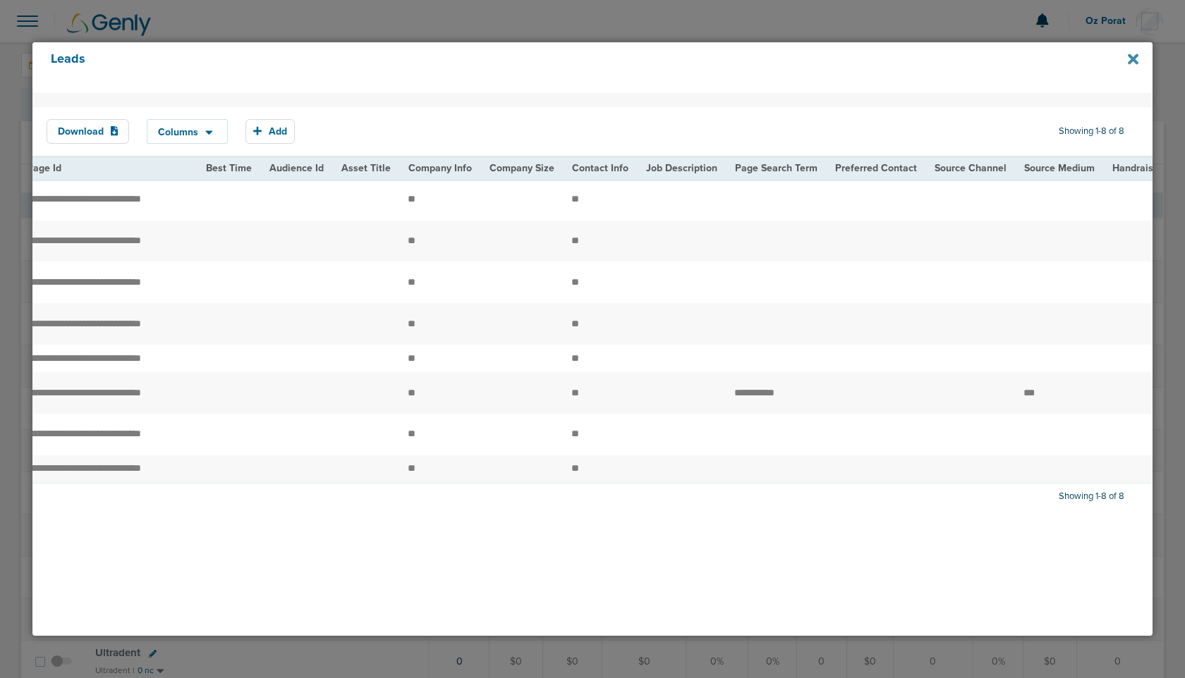
click at [1133, 57] on icon at bounding box center [1132, 59] width 11 height 11
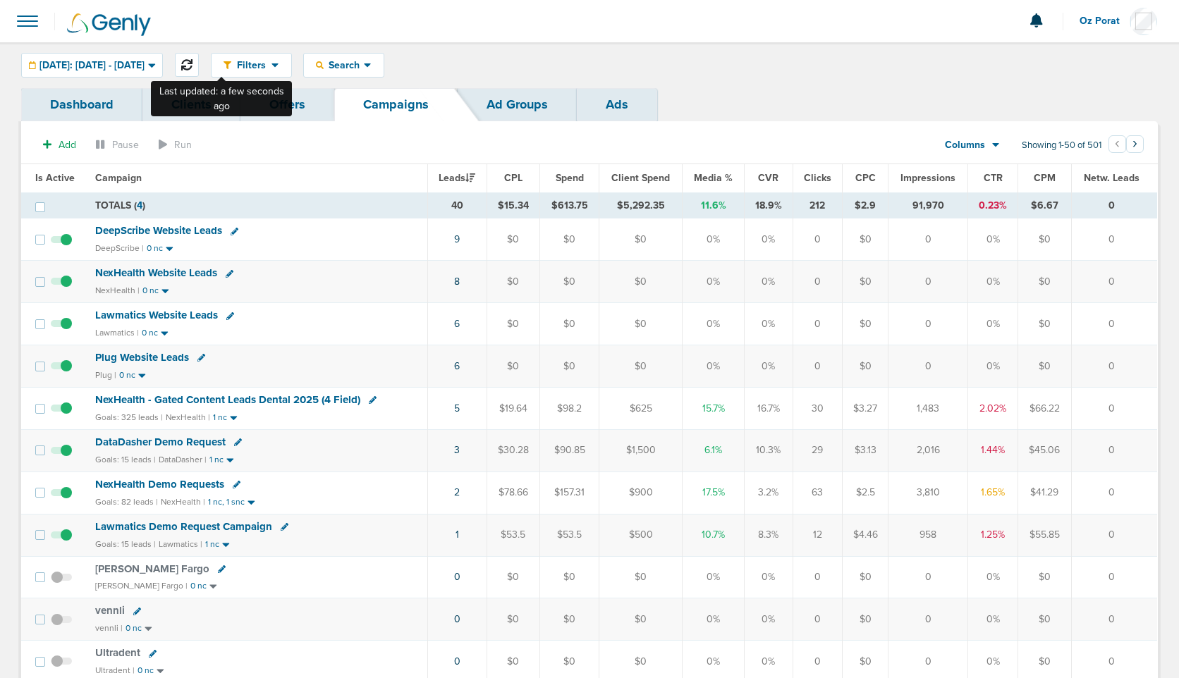
click at [192, 63] on icon at bounding box center [186, 64] width 11 height 11
click at [192, 60] on icon at bounding box center [186, 64] width 11 height 11
click at [192, 61] on icon at bounding box center [186, 64] width 11 height 11
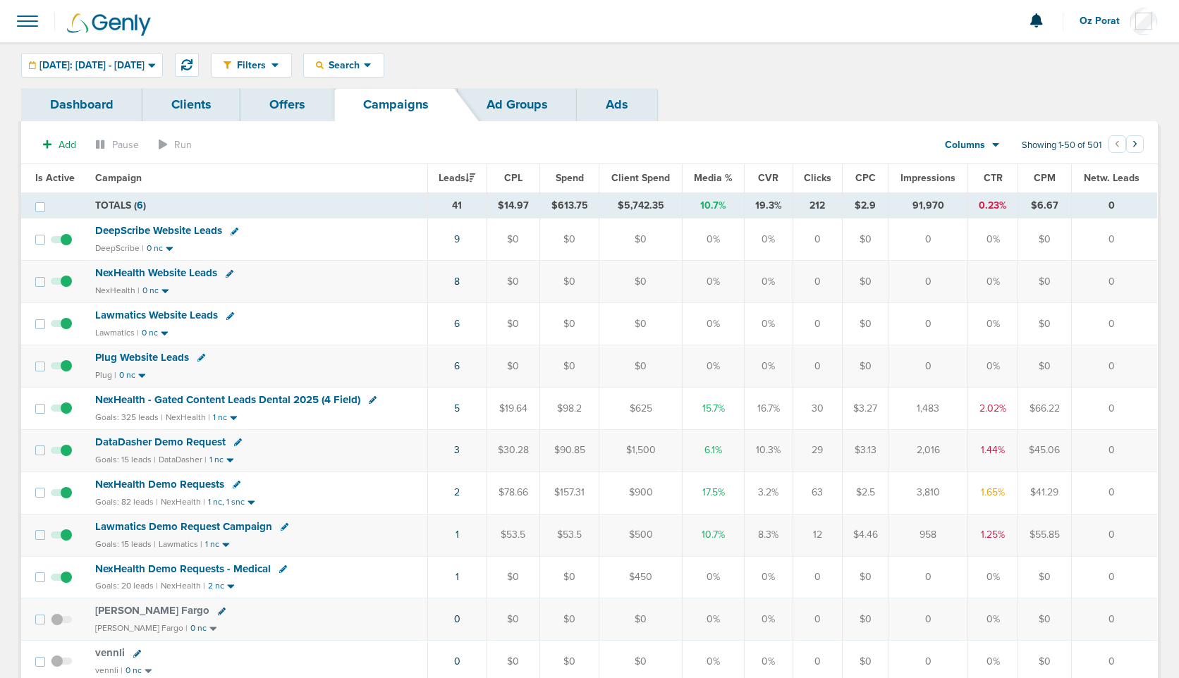
click at [1092, 22] on span "Oz Porat" at bounding box center [1104, 21] width 50 height 10
click at [1064, 59] on link "Sign Out" at bounding box center [1087, 61] width 141 height 18
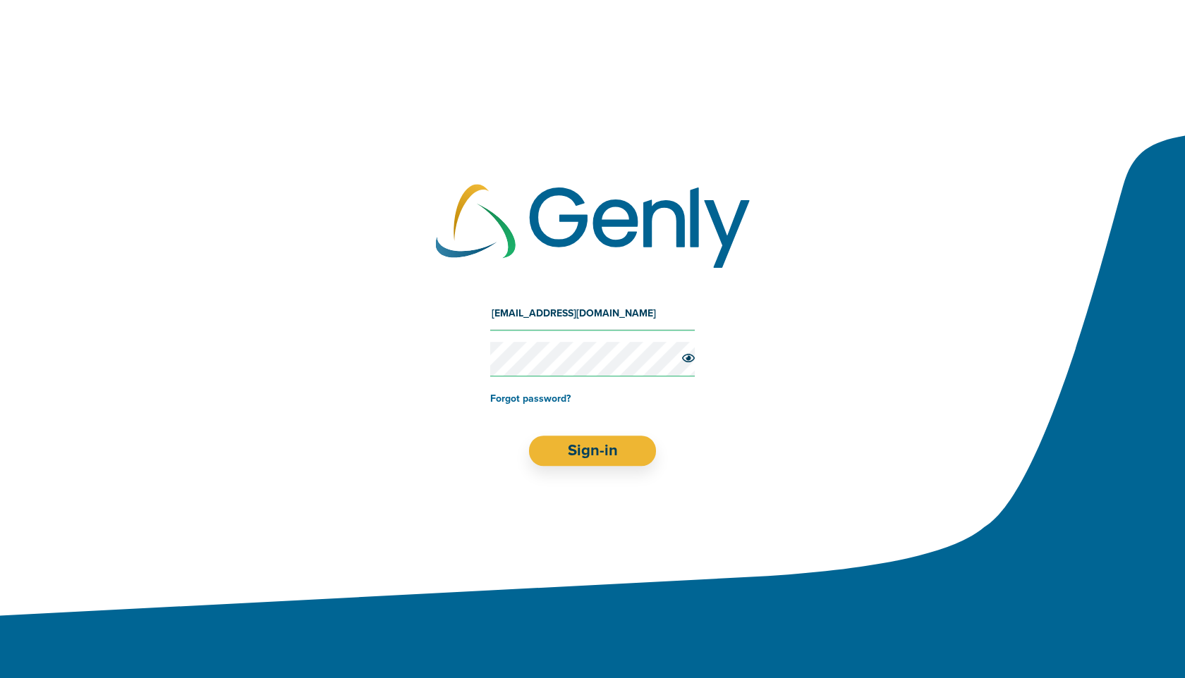
click at [615, 309] on input "[EMAIL_ADDRESS][DOMAIN_NAME]" at bounding box center [592, 314] width 204 height 34
type input "[EMAIL_ADDRESS][DOMAIN_NAME]"
click at [596, 455] on button "Sign-in" at bounding box center [593, 451] width 128 height 30
